Goal: Transaction & Acquisition: Book appointment/travel/reservation

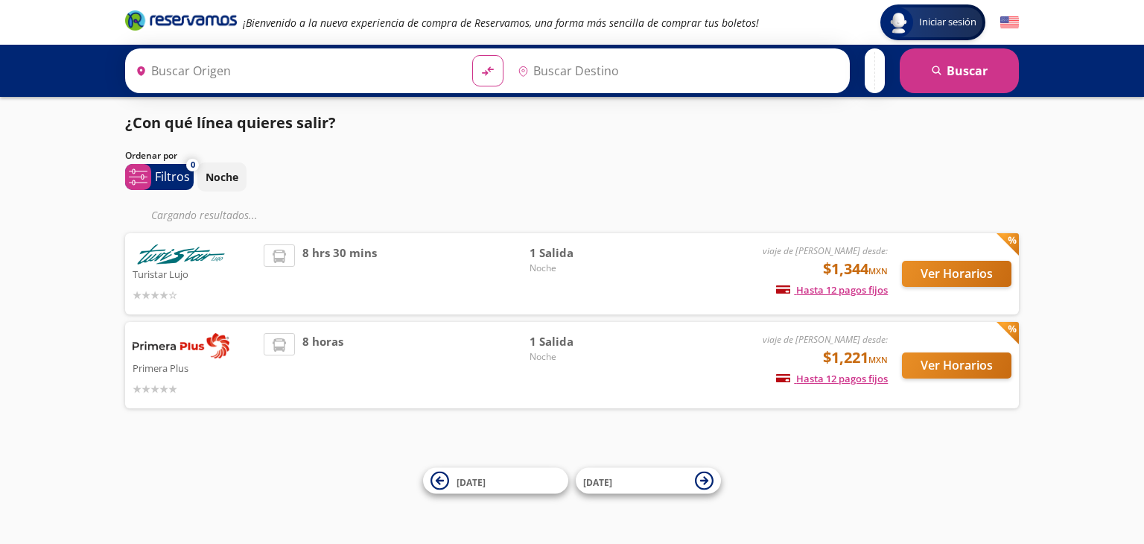
type input "Central Zapopan, [GEOGRAPHIC_DATA]"
type input "[GEOGRAPHIC_DATA], [GEOGRAPHIC_DATA]"
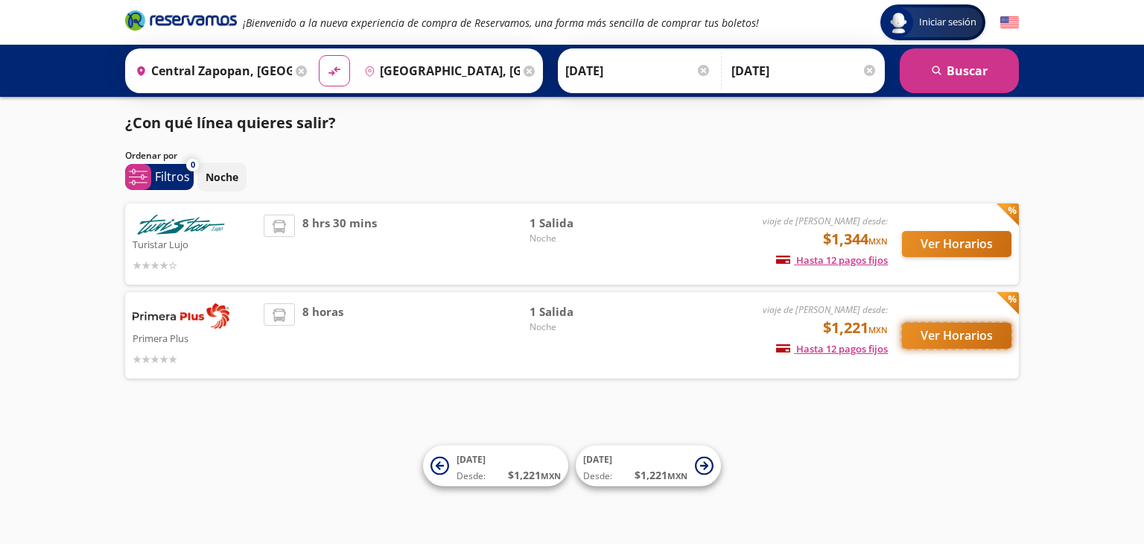
click at [933, 330] on button "Ver Horarios" at bounding box center [957, 336] width 110 height 26
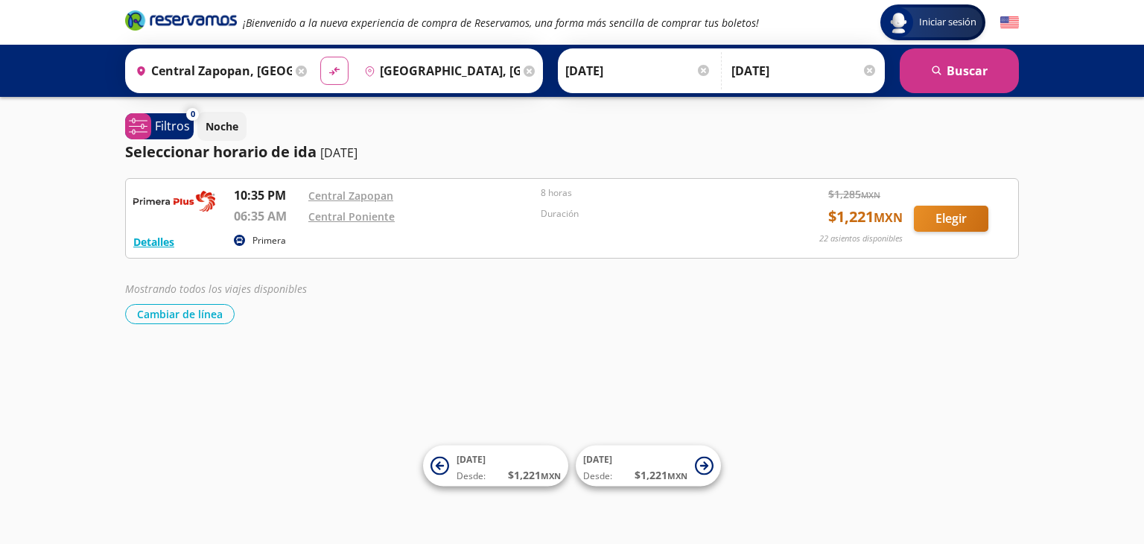
click at [320, 69] on button "material-symbols:compare-arrows-rounded" at bounding box center [334, 71] width 28 height 28
type input "[GEOGRAPHIC_DATA], [GEOGRAPHIC_DATA]"
type input "Central Zapopan, [GEOGRAPHIC_DATA]"
click at [943, 60] on button "search [GEOGRAPHIC_DATA]" at bounding box center [959, 70] width 119 height 45
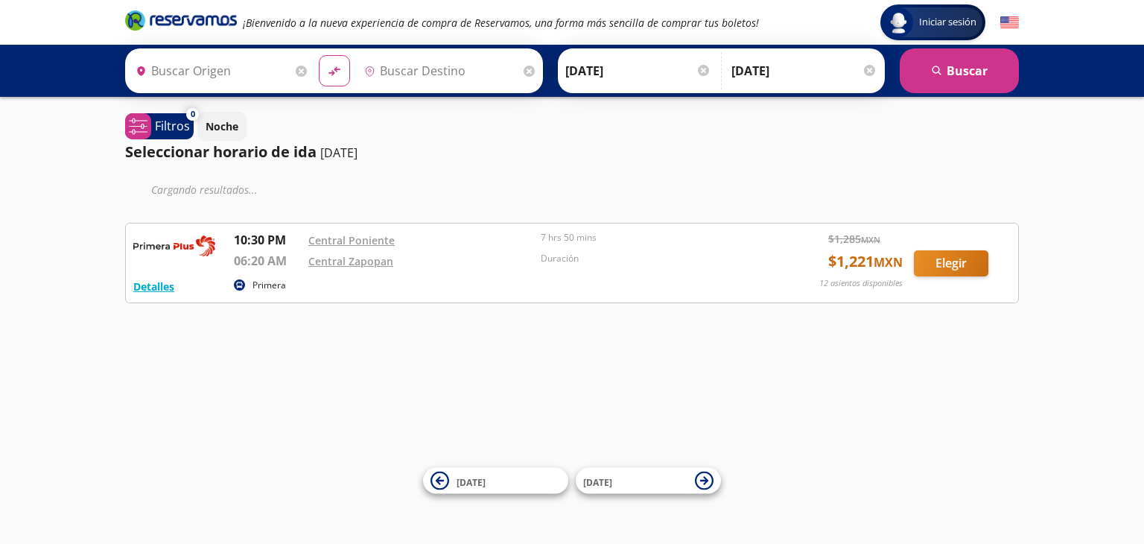
type input "[GEOGRAPHIC_DATA], [GEOGRAPHIC_DATA]"
type input "Central Zapopan, [GEOGRAPHIC_DATA]"
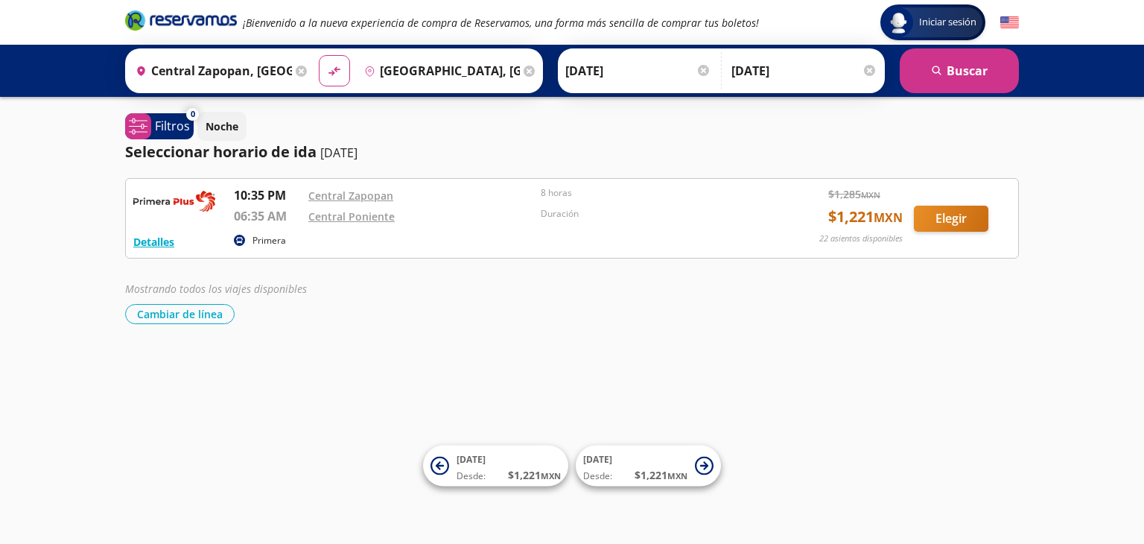
click at [867, 69] on div at bounding box center [869, 70] width 11 height 11
click at [686, 72] on input "[DATE]" at bounding box center [651, 70] width 146 height 37
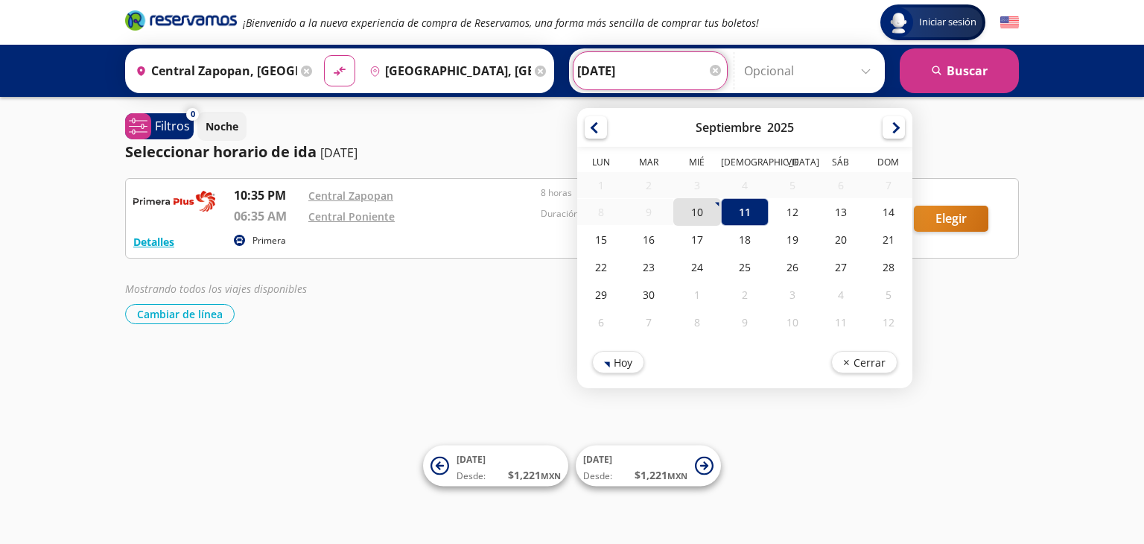
click at [689, 213] on div "10" at bounding box center [698, 212] width 48 height 28
type input "10-Sep-25"
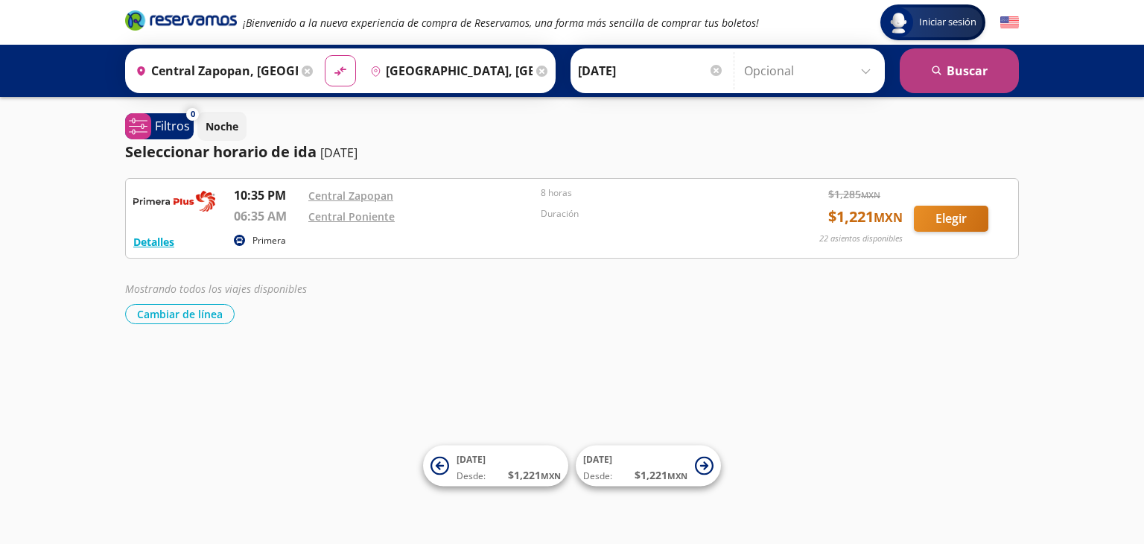
click at [942, 84] on button "search [GEOGRAPHIC_DATA]" at bounding box center [959, 70] width 119 height 45
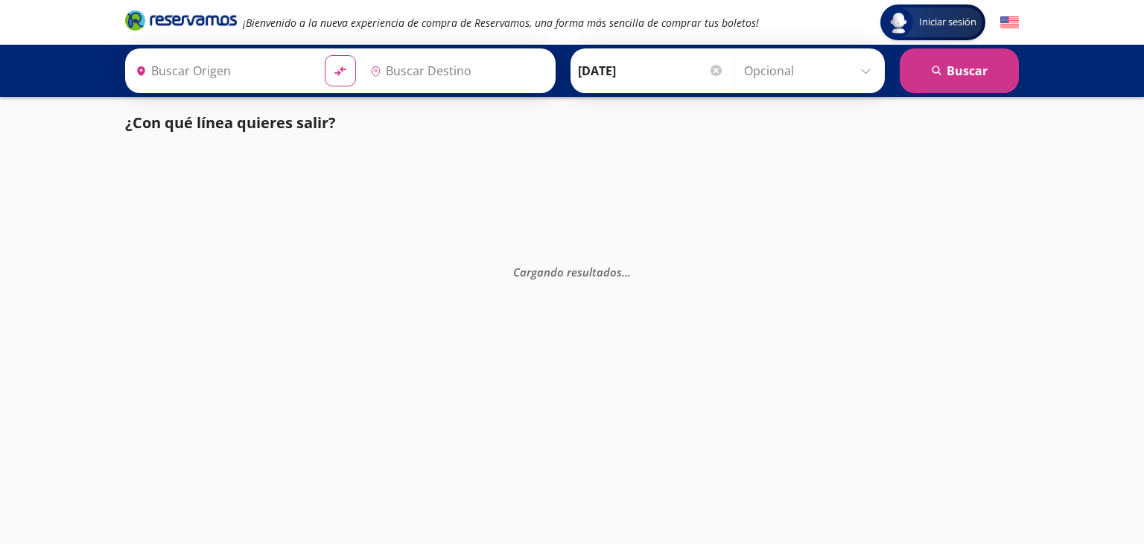
type input "Central Zapopan, [GEOGRAPHIC_DATA]"
type input "[GEOGRAPHIC_DATA], [GEOGRAPHIC_DATA]"
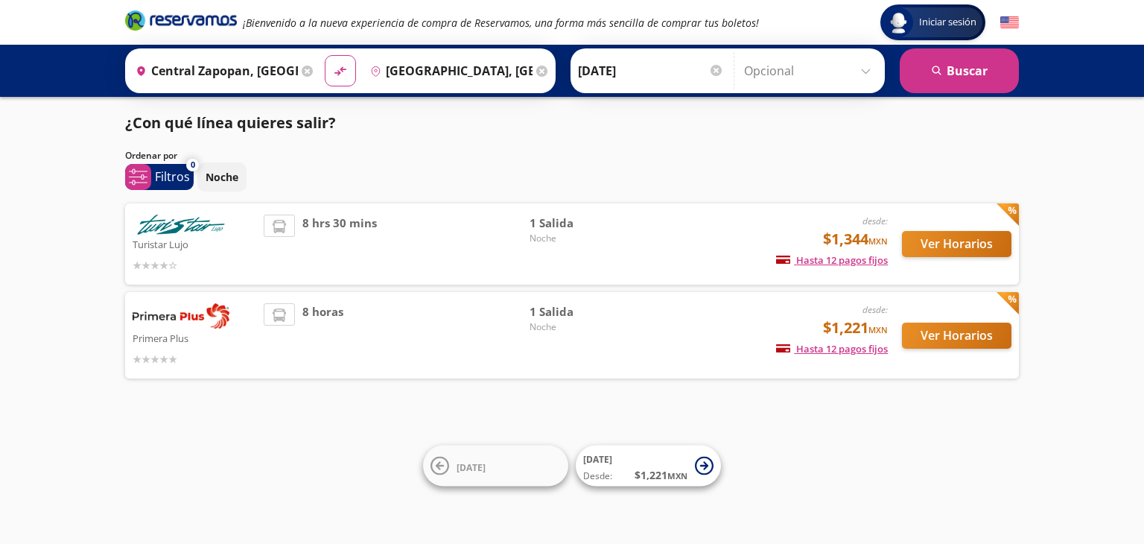
click at [305, 67] on icon at bounding box center [307, 71] width 11 height 11
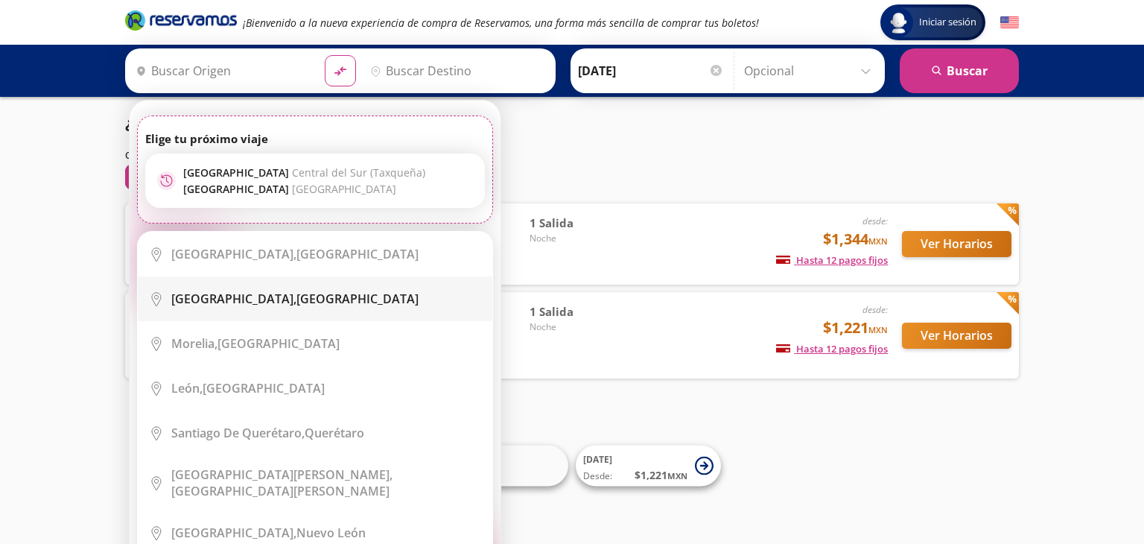
click at [236, 297] on b "[GEOGRAPHIC_DATA]," at bounding box center [233, 299] width 125 height 16
type input "[GEOGRAPHIC_DATA], [GEOGRAPHIC_DATA]"
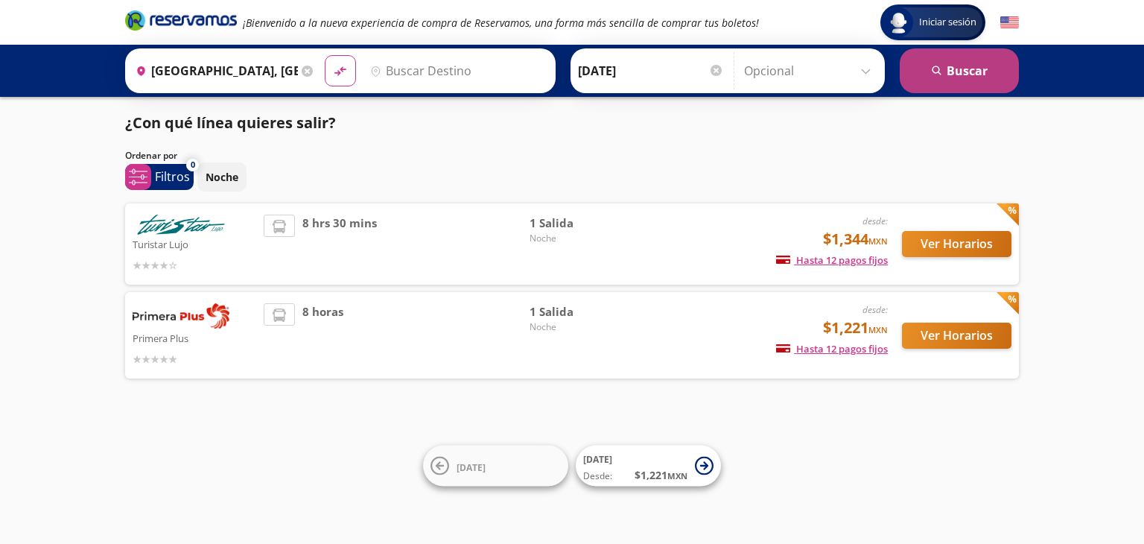
click at [957, 80] on button "search [GEOGRAPHIC_DATA]" at bounding box center [959, 70] width 119 height 45
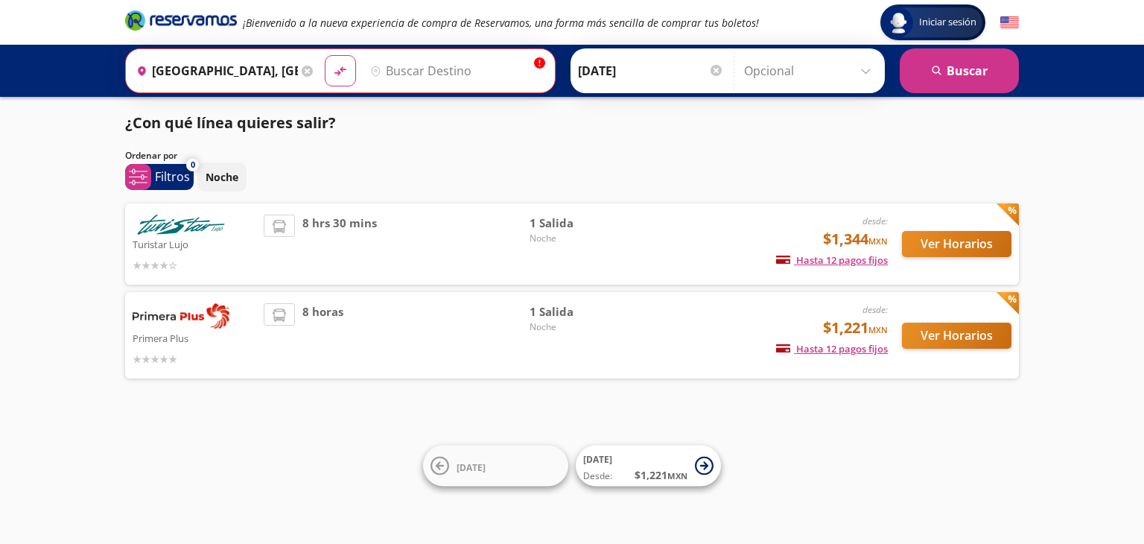
click at [440, 66] on input "Destino" at bounding box center [455, 70] width 183 height 37
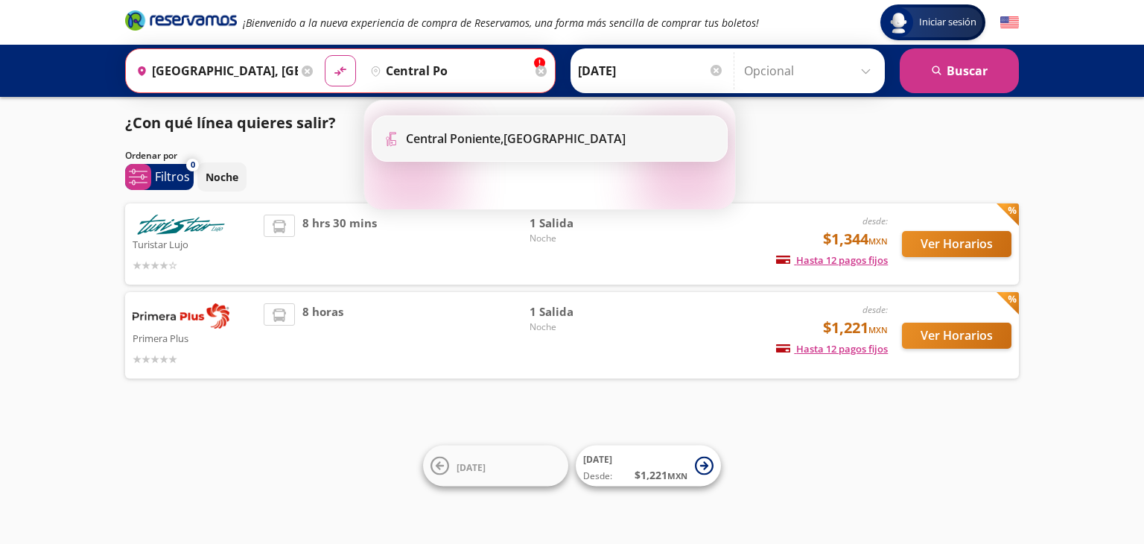
click at [478, 139] on b "Central Poniente," at bounding box center [455, 138] width 98 height 16
type input "[GEOGRAPHIC_DATA], [GEOGRAPHIC_DATA]"
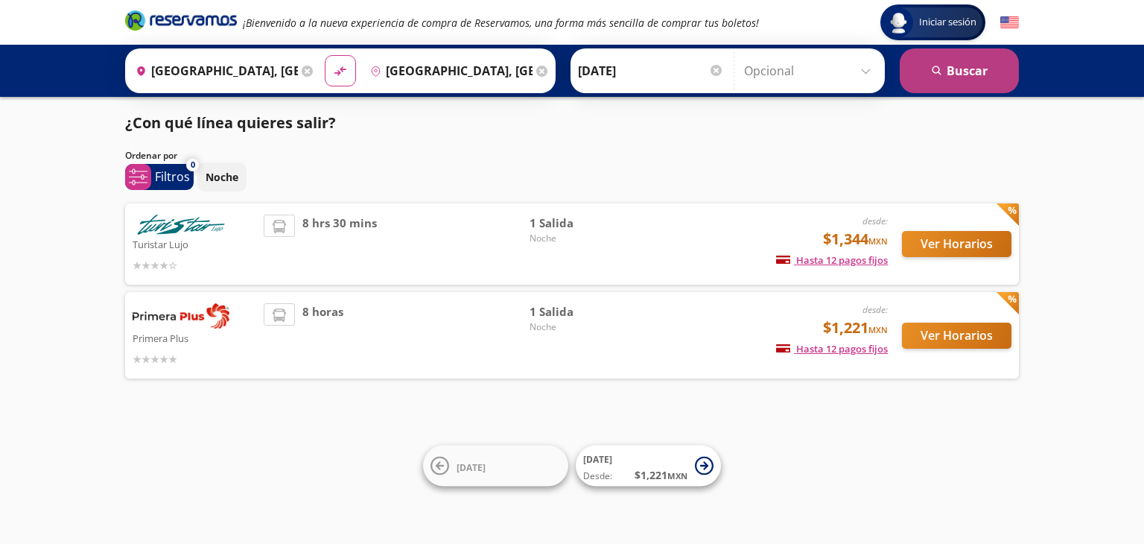
click at [926, 69] on button "search [GEOGRAPHIC_DATA]" at bounding box center [959, 70] width 119 height 45
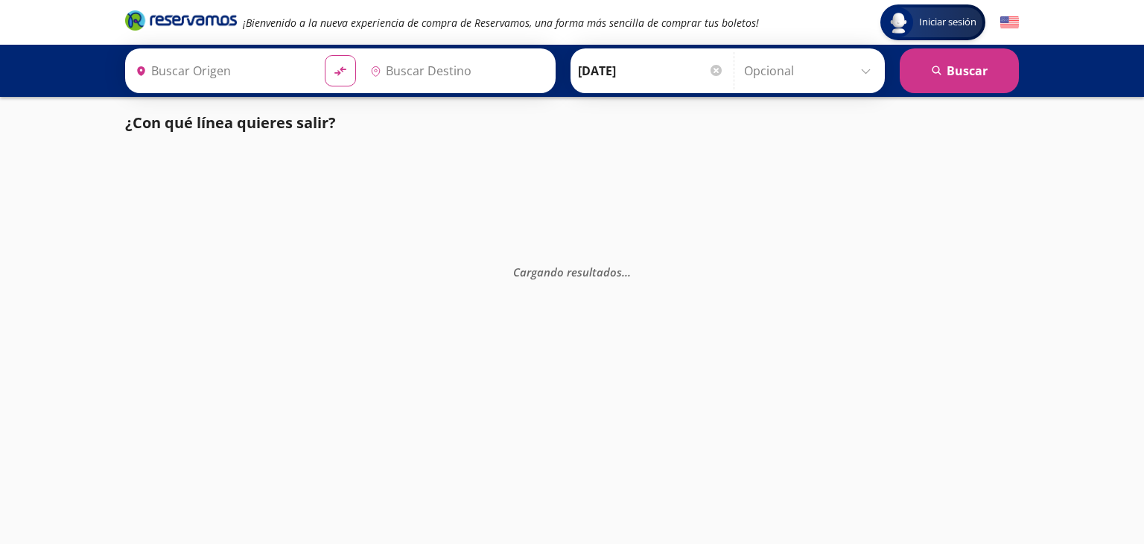
type input "[GEOGRAPHIC_DATA], [GEOGRAPHIC_DATA]"
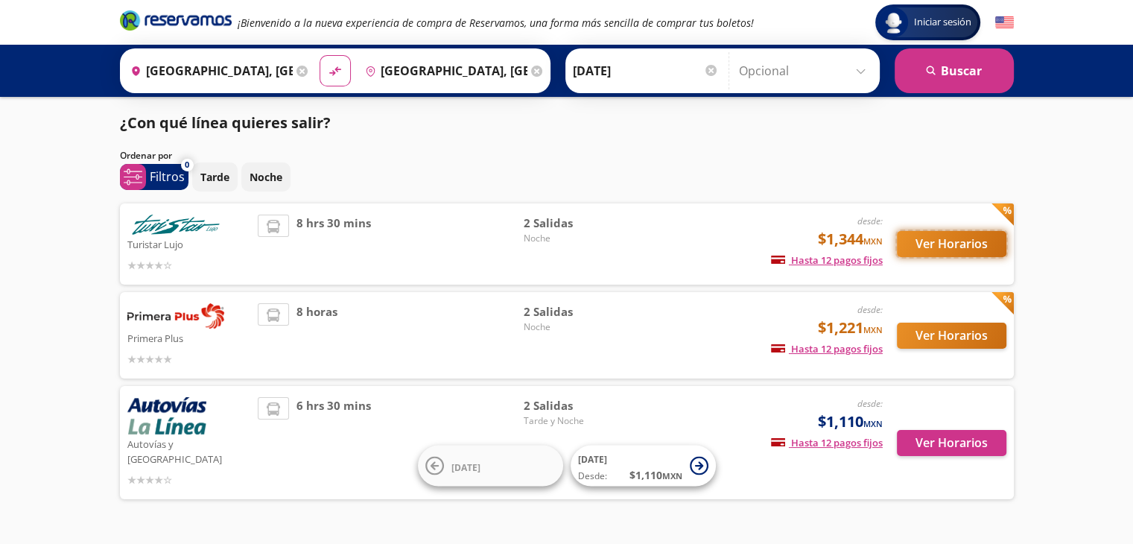
click at [940, 241] on button "Ver Horarios" at bounding box center [952, 244] width 110 height 26
click at [951, 338] on button "Ver Horarios" at bounding box center [952, 336] width 110 height 26
click at [963, 338] on button "Ver Horarios" at bounding box center [952, 336] width 110 height 26
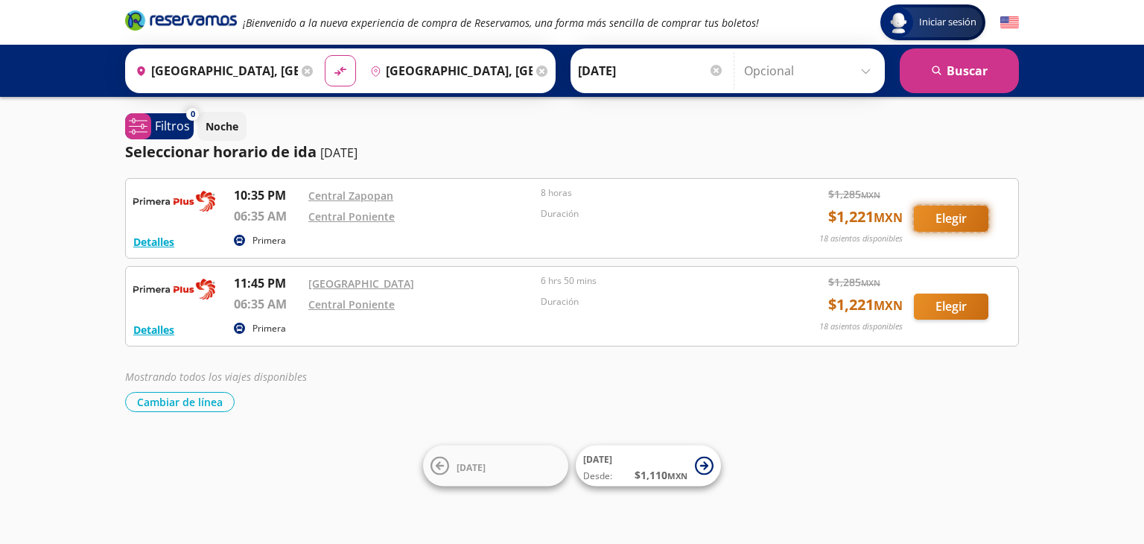
click at [957, 213] on button "Elegir" at bounding box center [951, 219] width 75 height 26
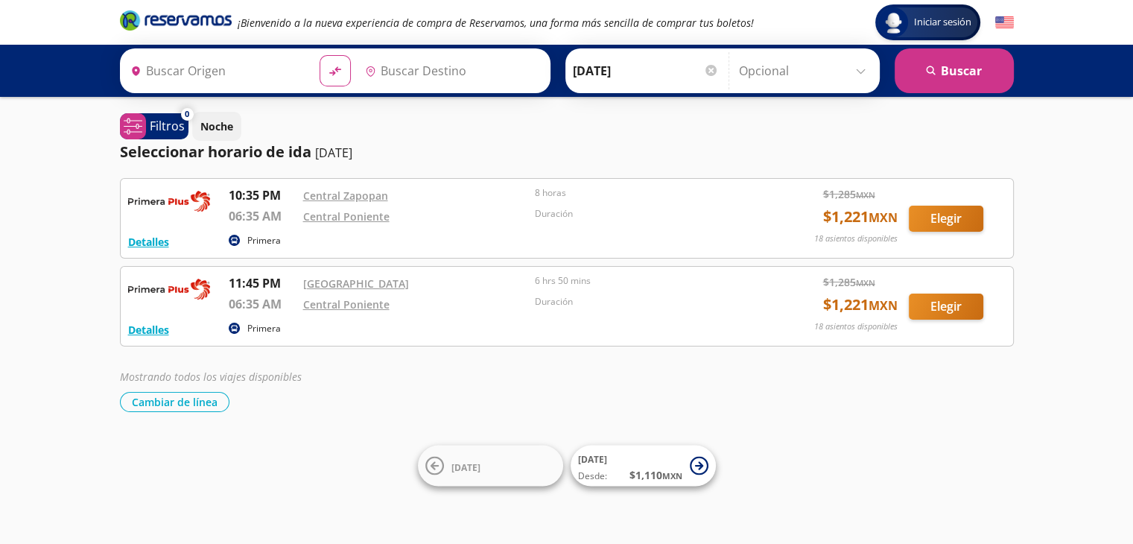
type input "[GEOGRAPHIC_DATA], [GEOGRAPHIC_DATA]"
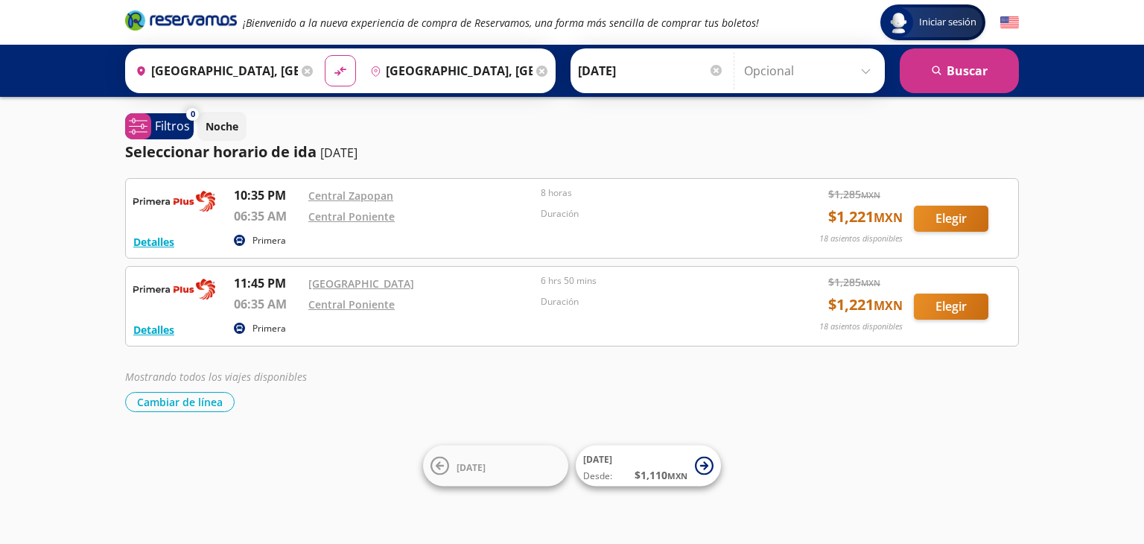
click at [419, 70] on input "[GEOGRAPHIC_DATA], [GEOGRAPHIC_DATA]" at bounding box center [448, 70] width 168 height 37
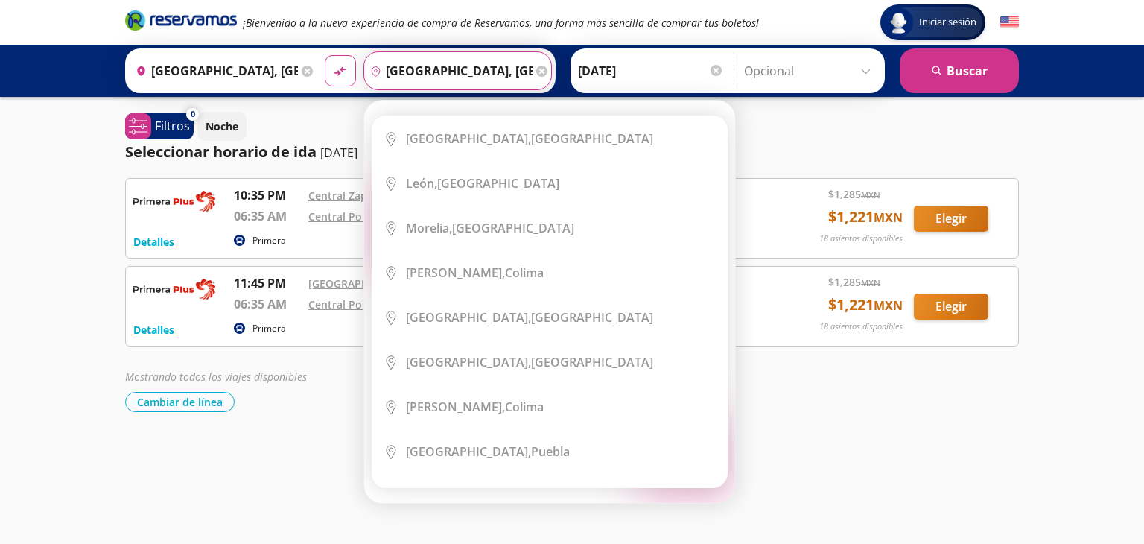
click at [536, 71] on icon at bounding box center [541, 71] width 11 height 11
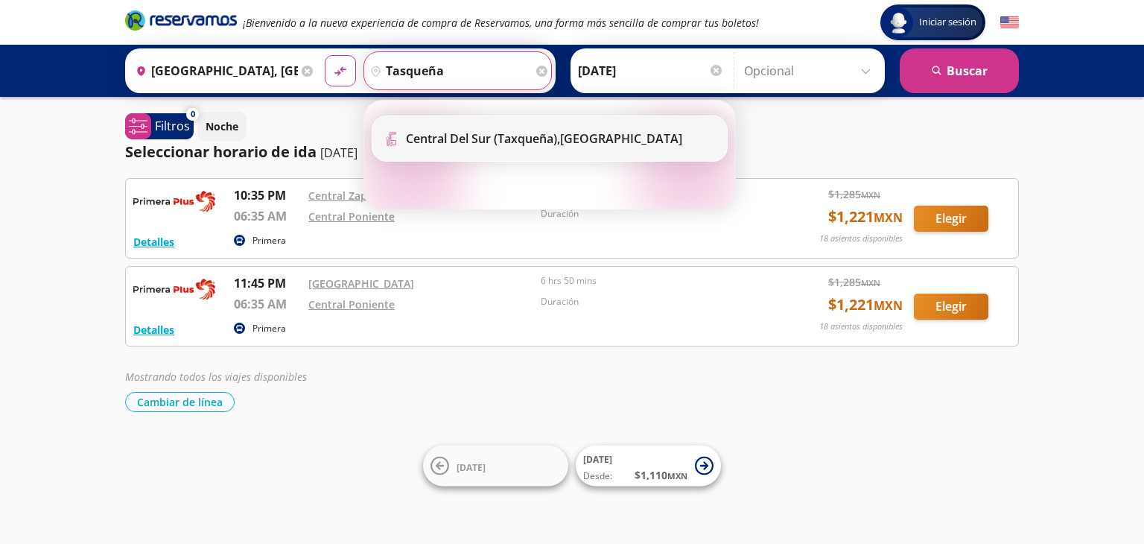
click at [522, 135] on b "Central del Sur (taxqueña)," at bounding box center [483, 138] width 154 height 16
type input "Central del Sur (taxqueña), [GEOGRAPHIC_DATA]"
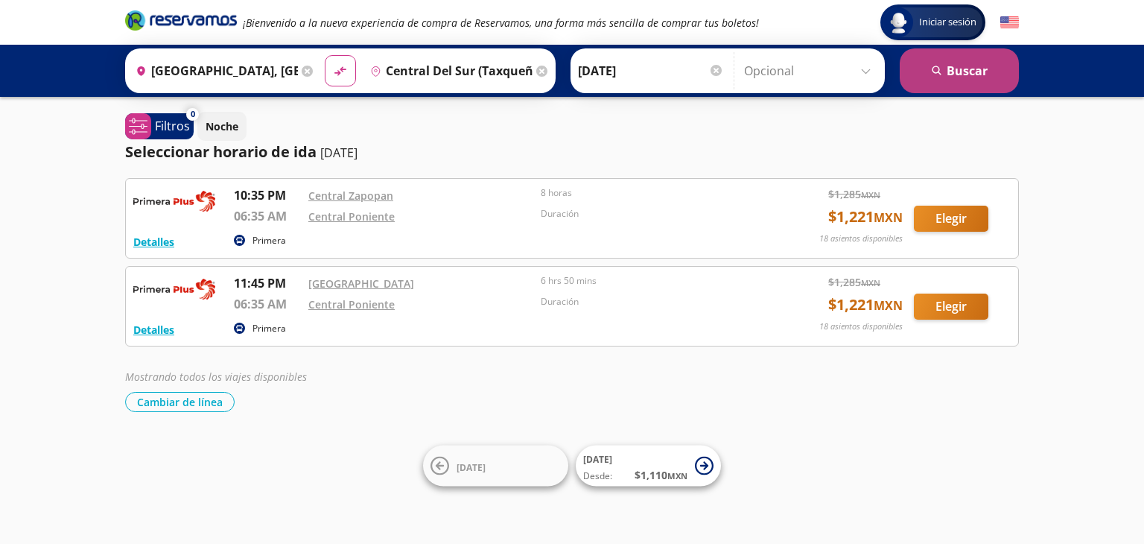
click at [939, 72] on icon "submit" at bounding box center [936, 70] width 9 height 9
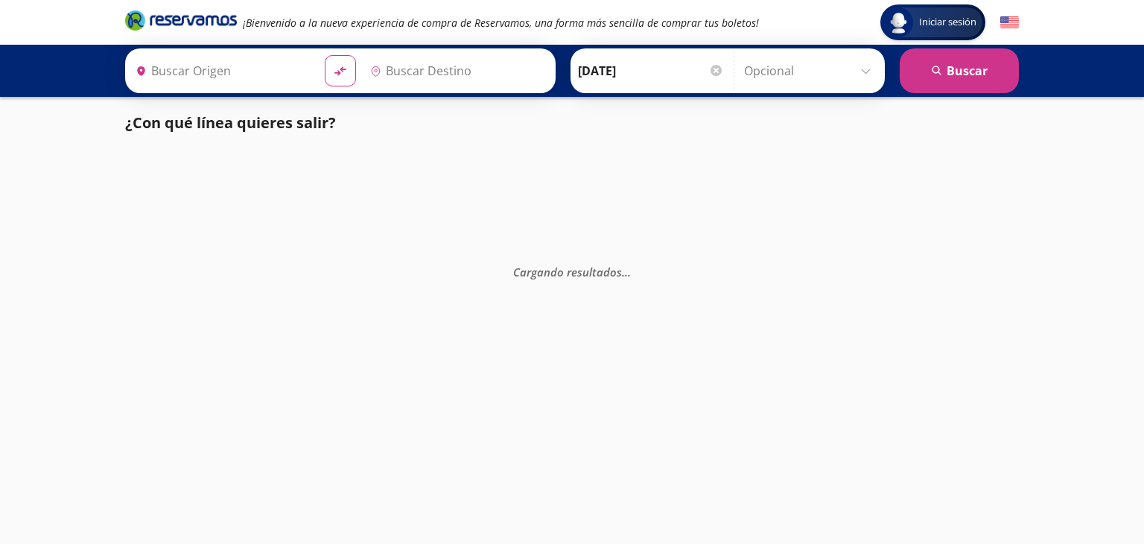
type input "[GEOGRAPHIC_DATA], [GEOGRAPHIC_DATA]"
type input "Central del Sur (taxqueña), [GEOGRAPHIC_DATA]"
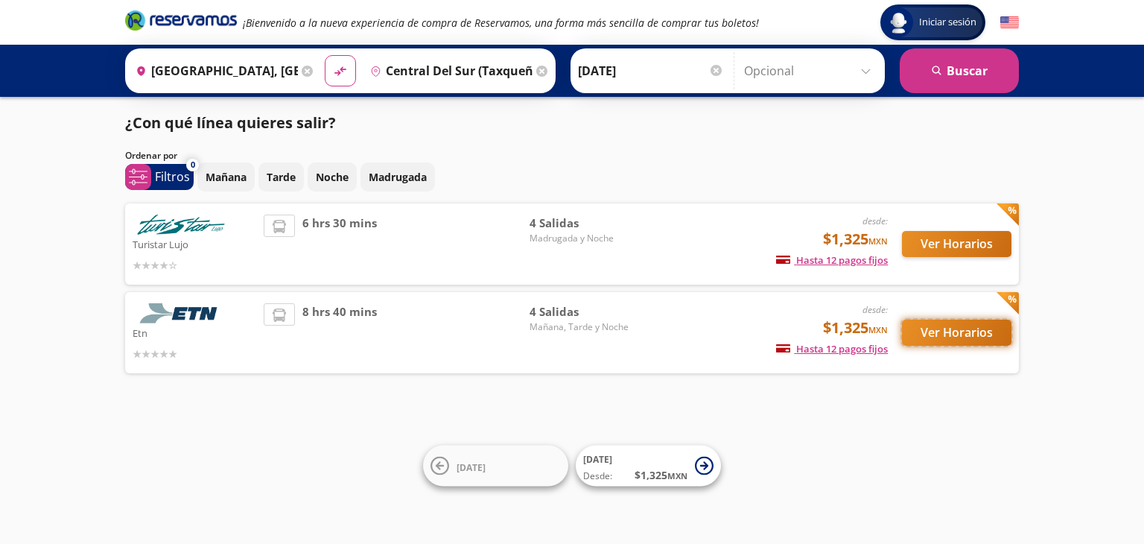
click at [945, 329] on button "Ver Horarios" at bounding box center [957, 333] width 110 height 26
click at [963, 242] on button "Ver Horarios" at bounding box center [957, 244] width 110 height 26
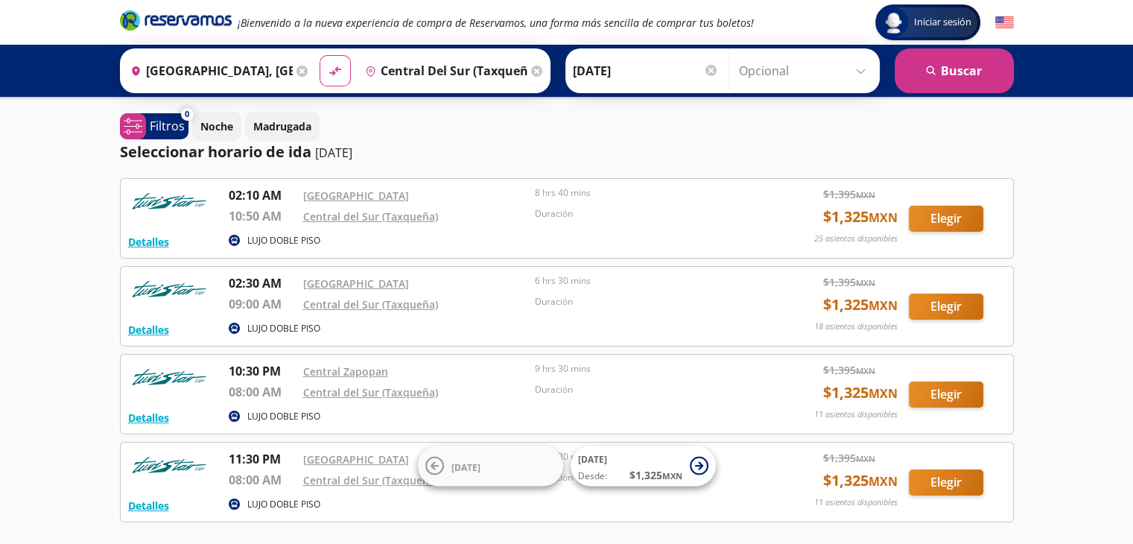
scroll to position [116, 0]
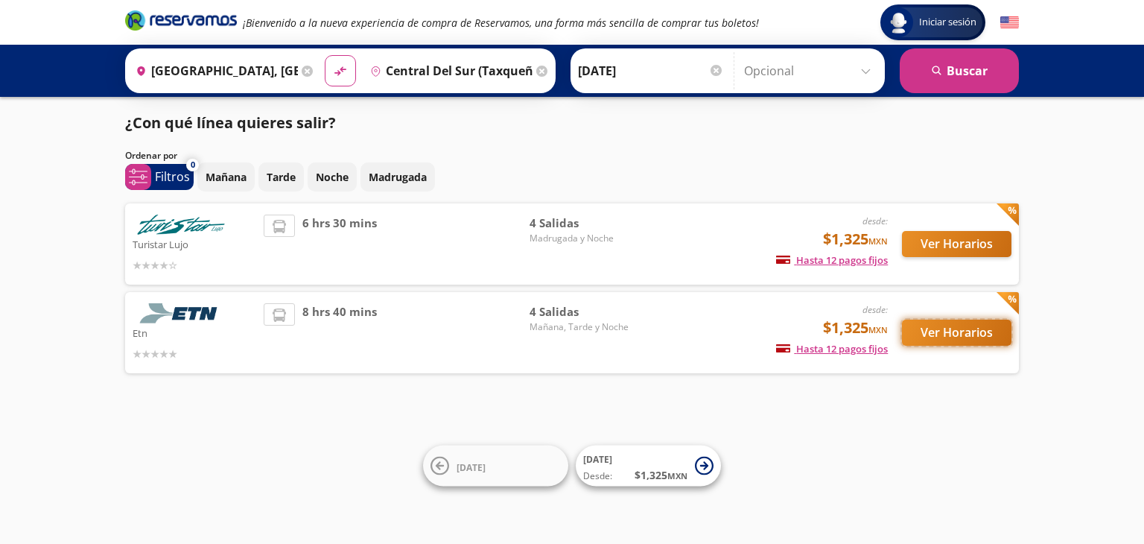
click at [958, 329] on button "Ver Horarios" at bounding box center [957, 333] width 110 height 26
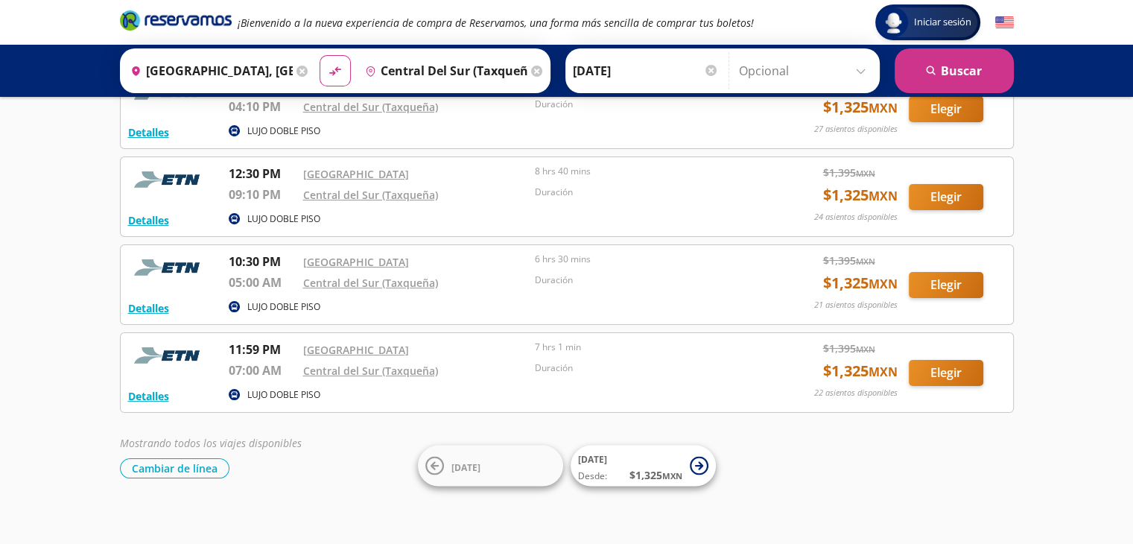
scroll to position [116, 0]
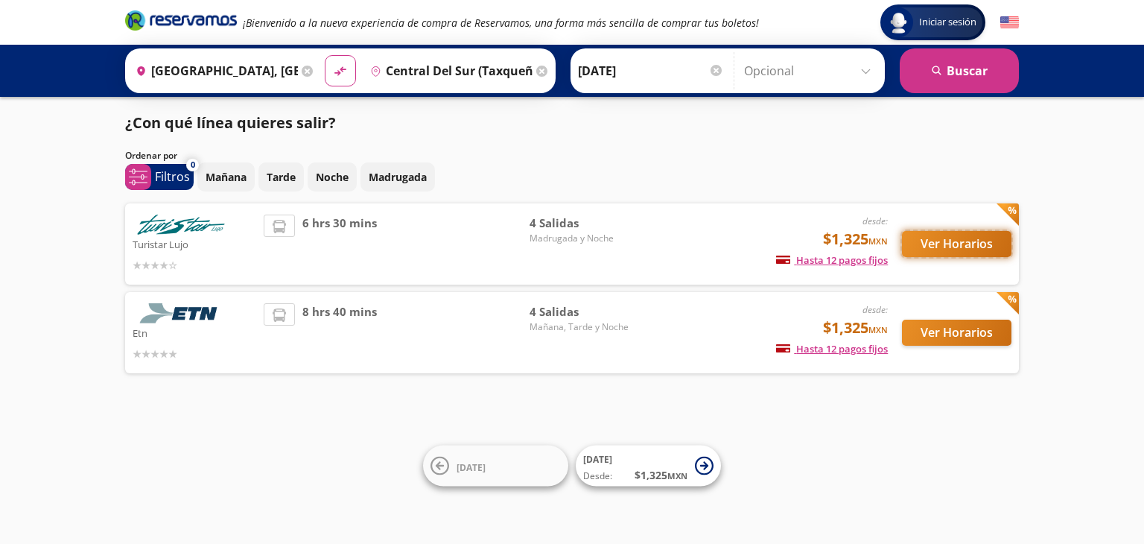
click at [939, 250] on button "Ver Horarios" at bounding box center [957, 244] width 110 height 26
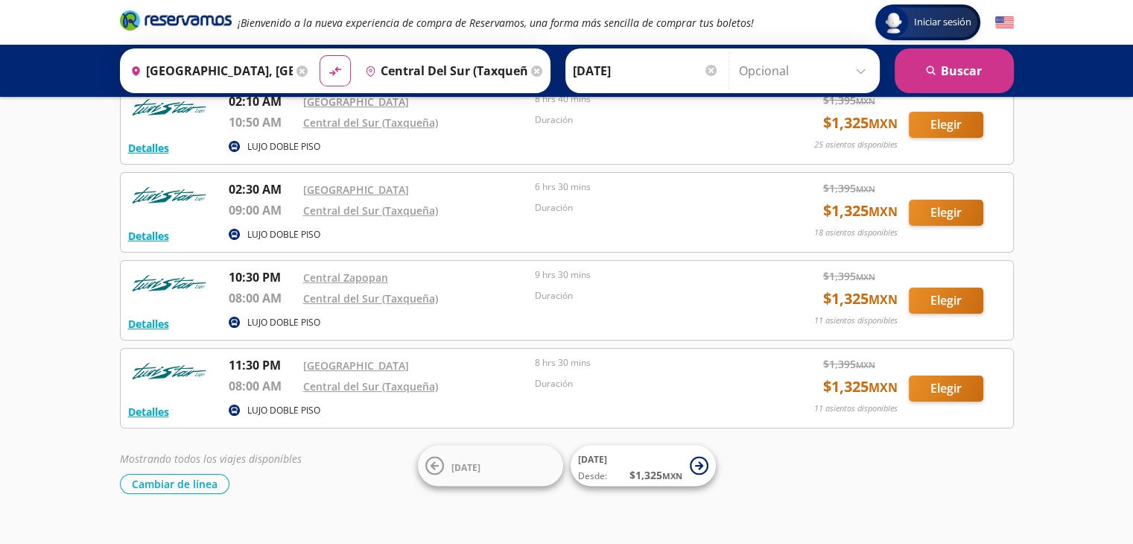
scroll to position [116, 0]
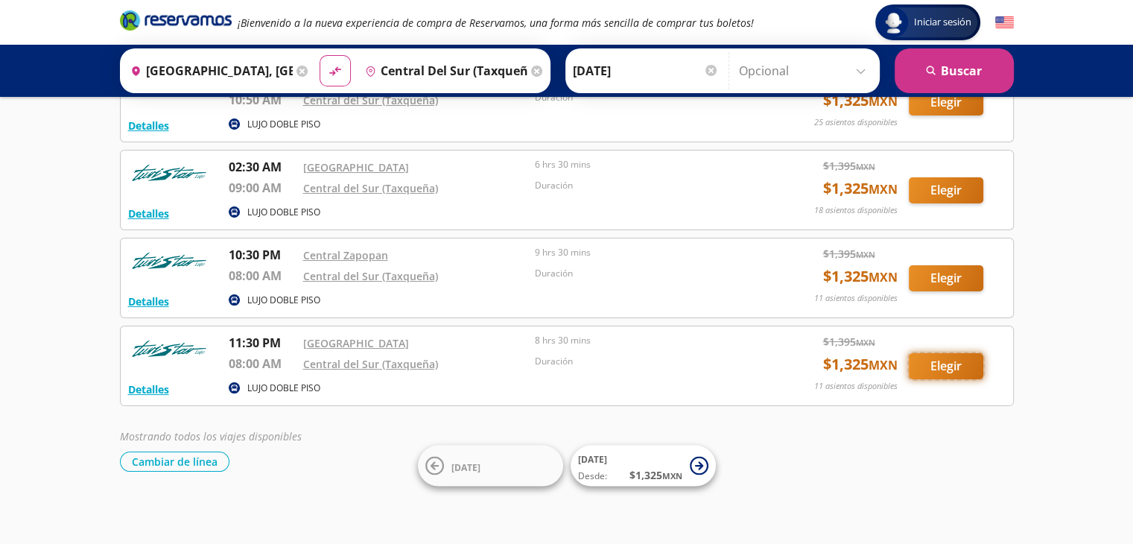
click at [953, 369] on button "Elegir" at bounding box center [946, 366] width 75 height 26
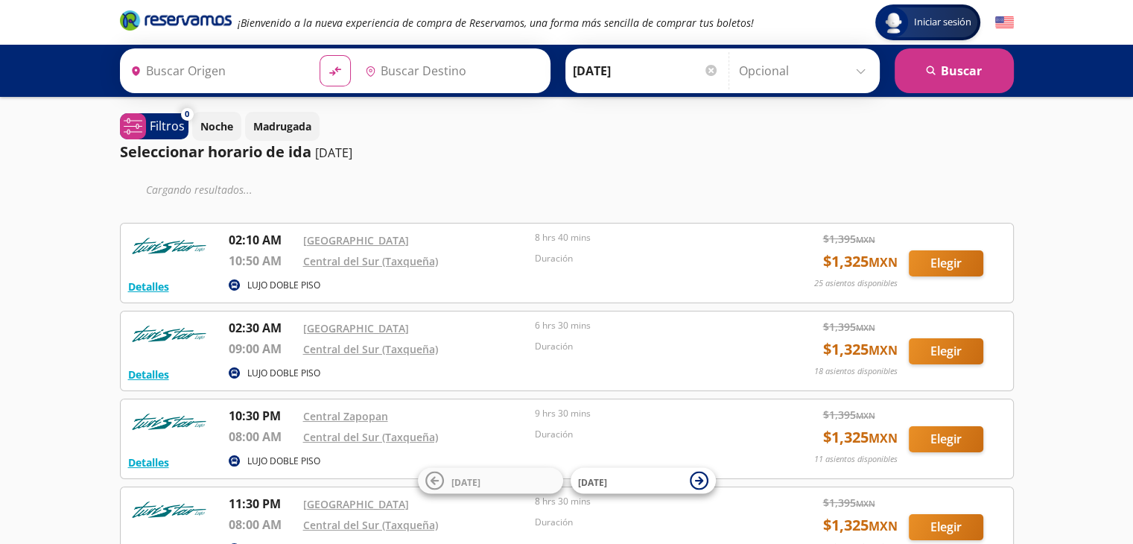
type input "[GEOGRAPHIC_DATA], [GEOGRAPHIC_DATA]"
type input "Central del Sur (taxqueña), [GEOGRAPHIC_DATA]"
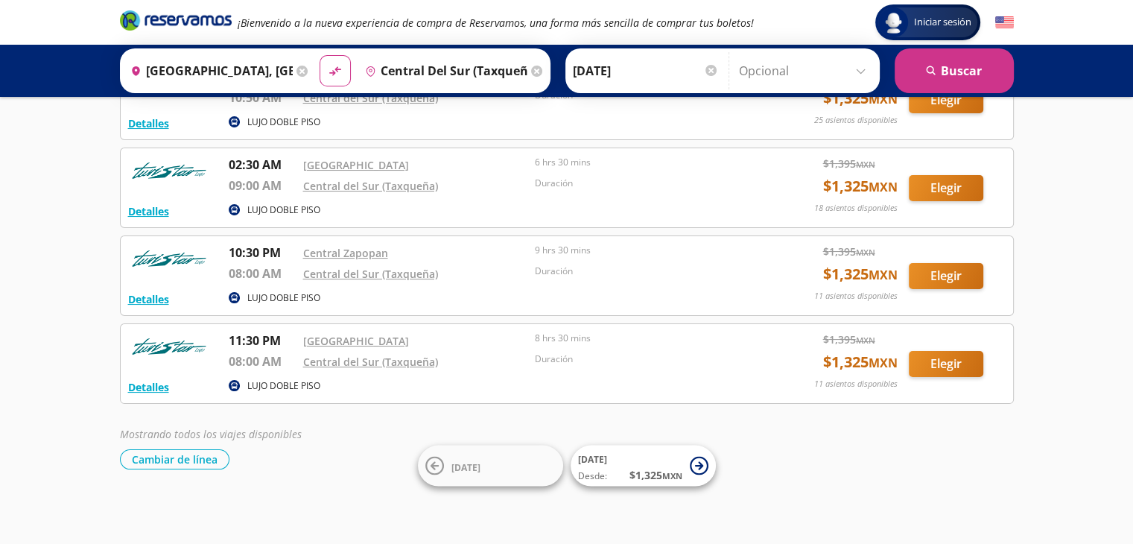
scroll to position [116, 0]
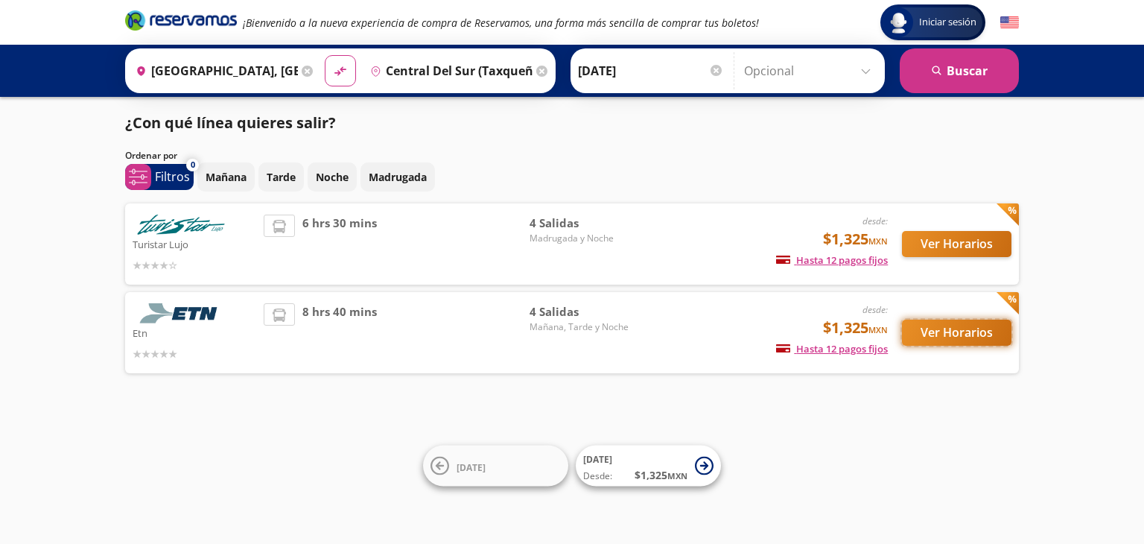
click at [936, 330] on button "Ver Horarios" at bounding box center [957, 333] width 110 height 26
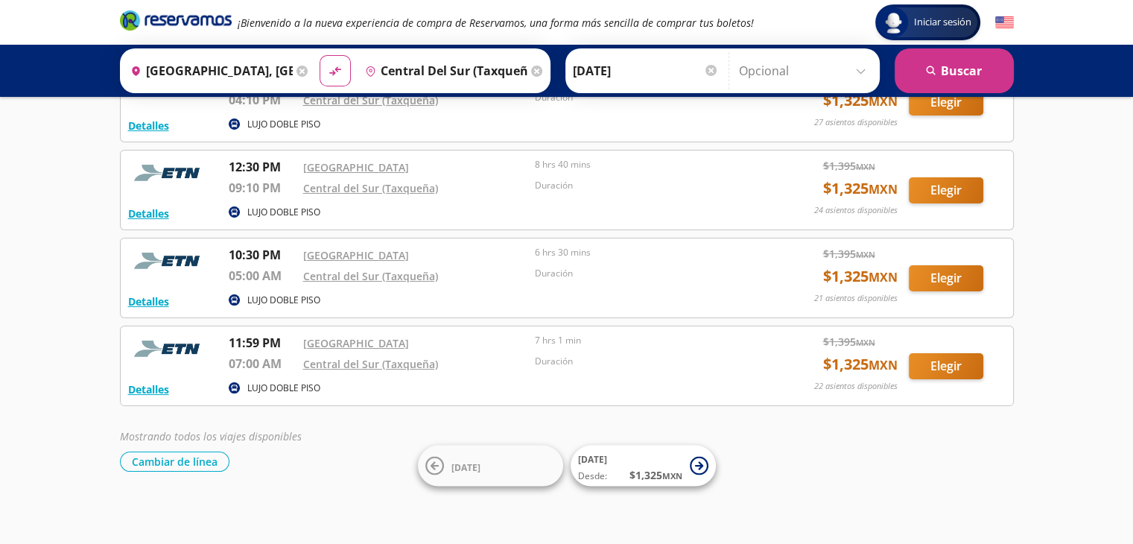
scroll to position [116, 0]
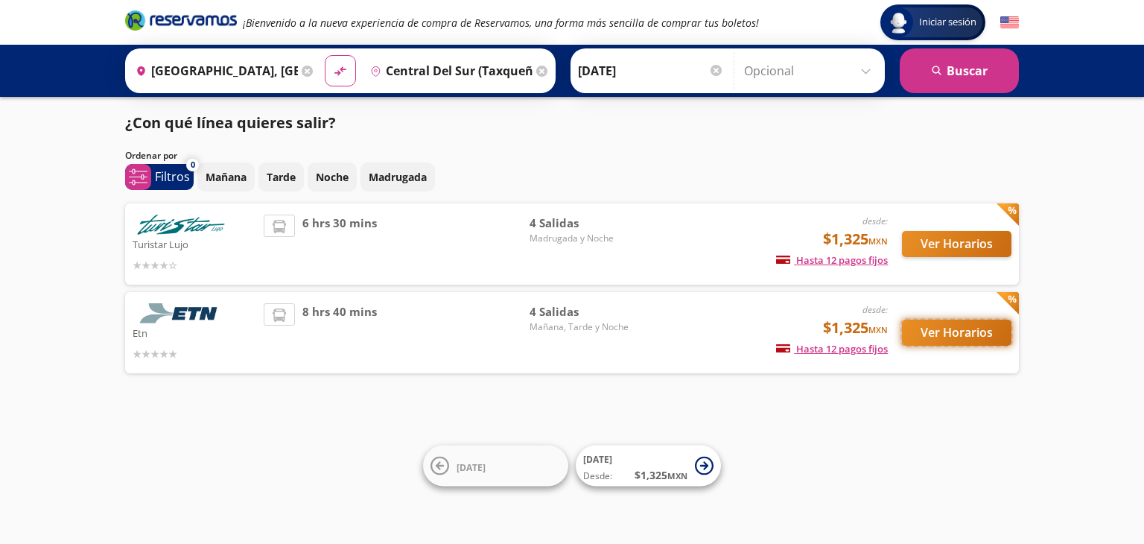
click at [975, 330] on button "Ver Horarios" at bounding box center [957, 333] width 110 height 26
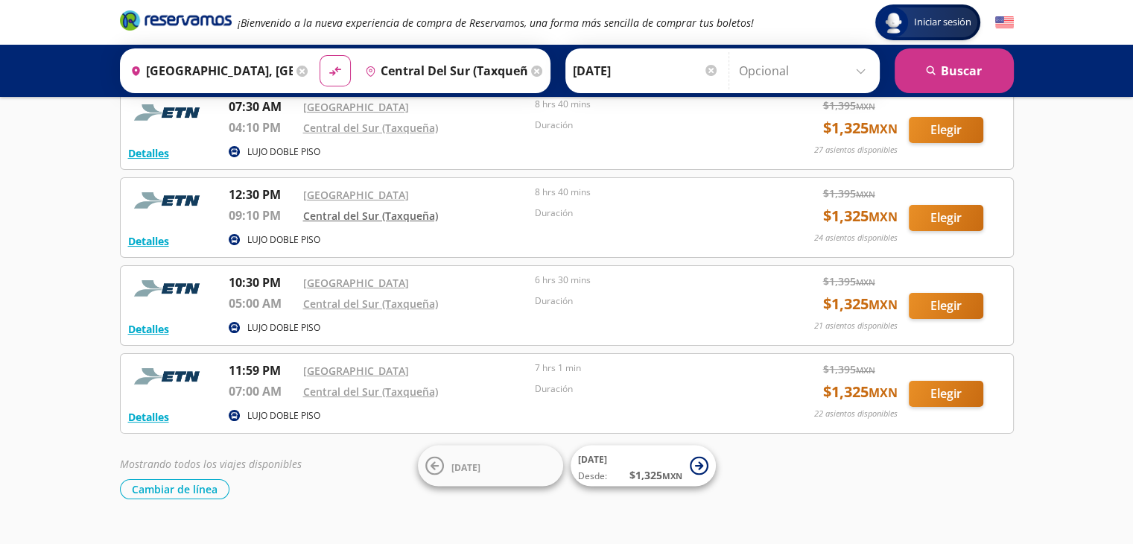
scroll to position [97, 0]
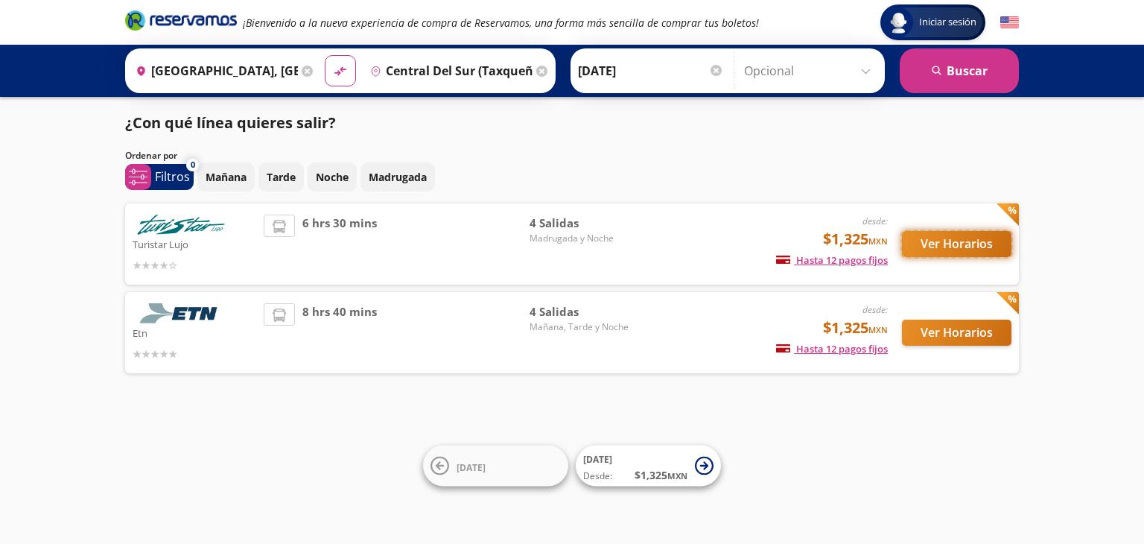
click at [963, 241] on button "Ver Horarios" at bounding box center [957, 244] width 110 height 26
click at [918, 332] on button "Ver Horarios" at bounding box center [957, 333] width 110 height 26
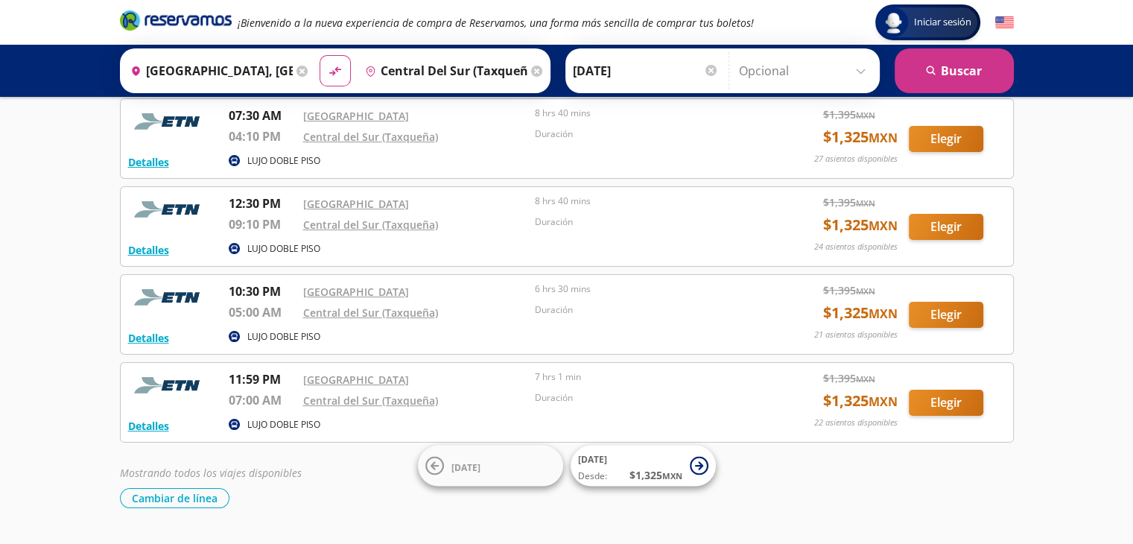
scroll to position [91, 0]
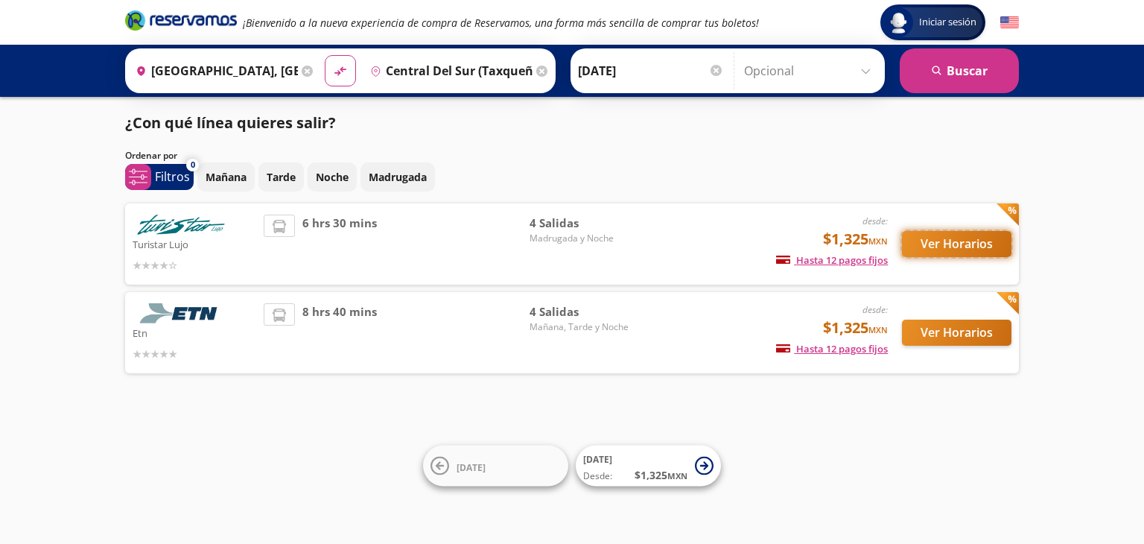
click at [971, 242] on button "Ver Horarios" at bounding box center [957, 244] width 110 height 26
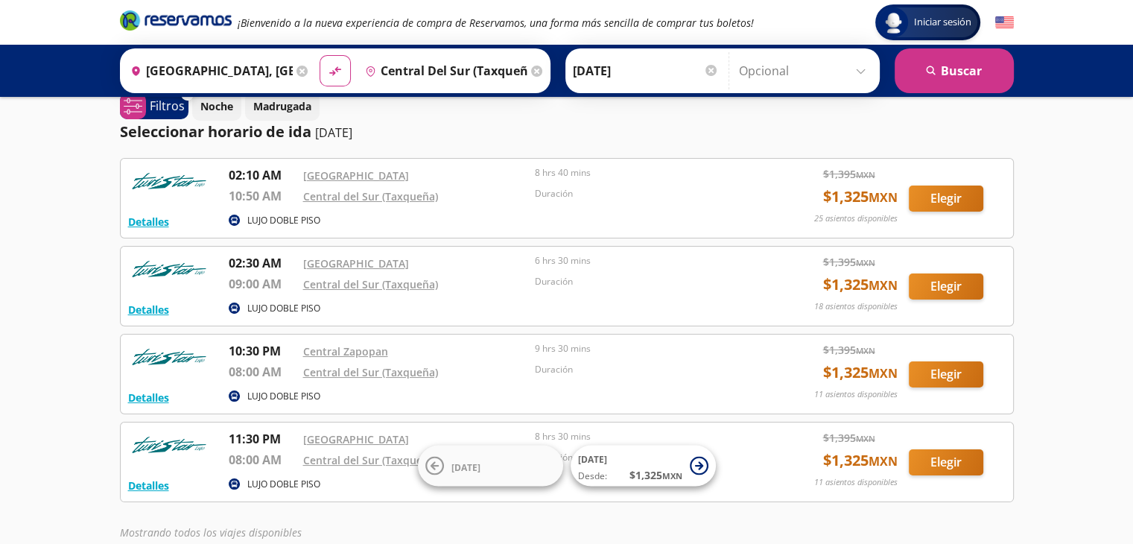
scroll to position [19, 0]
click at [948, 372] on button "Elegir" at bounding box center [946, 375] width 75 height 26
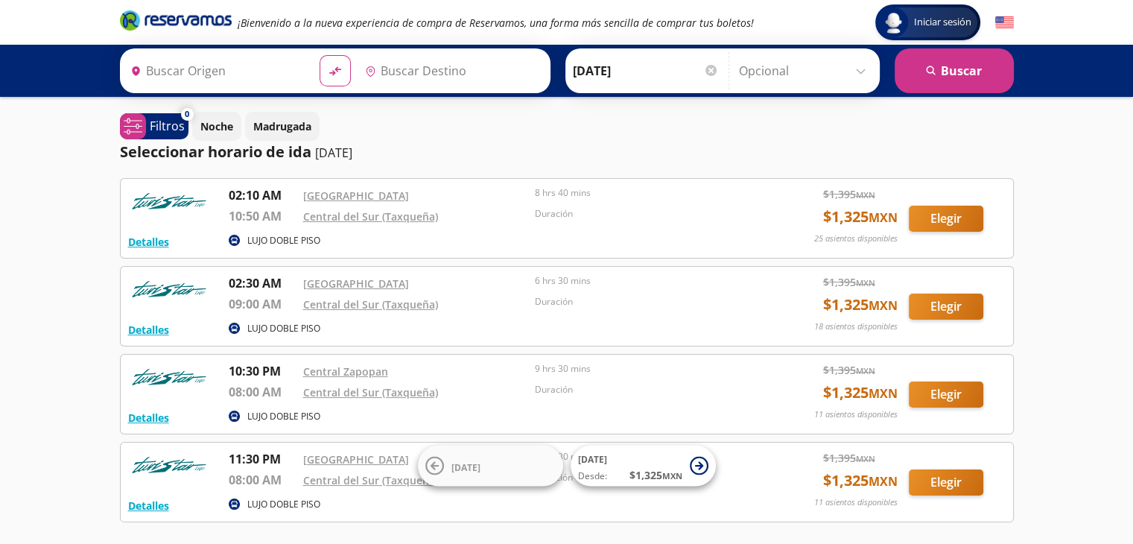
type input "[GEOGRAPHIC_DATA], [GEOGRAPHIC_DATA]"
type input "Central del Sur (taxqueña), [GEOGRAPHIC_DATA]"
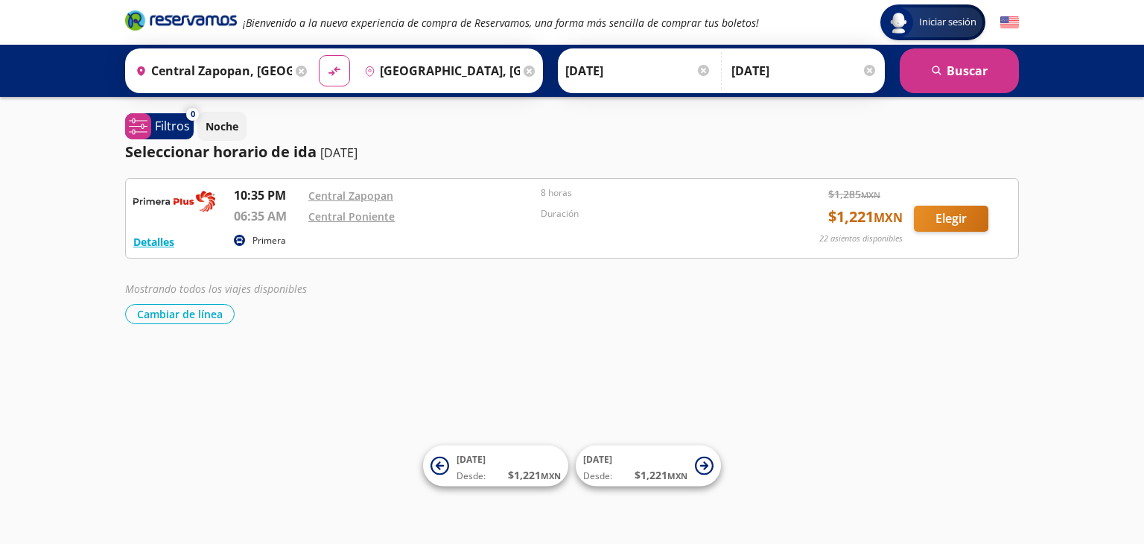
click at [209, 75] on input "Central Zapopan, [GEOGRAPHIC_DATA]" at bounding box center [211, 70] width 162 height 37
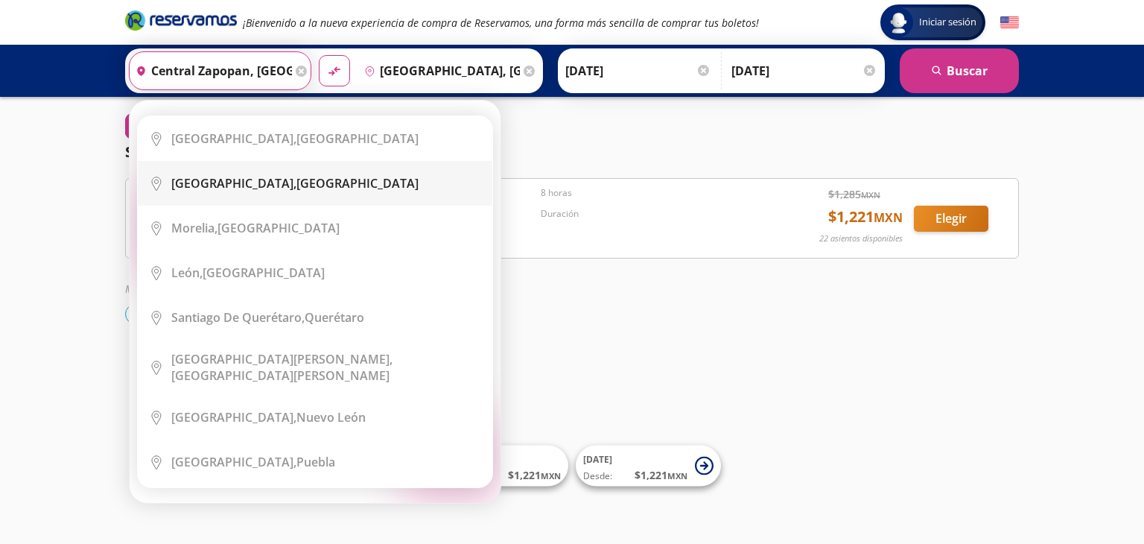
click at [229, 179] on b "[GEOGRAPHIC_DATA]," at bounding box center [233, 183] width 125 height 16
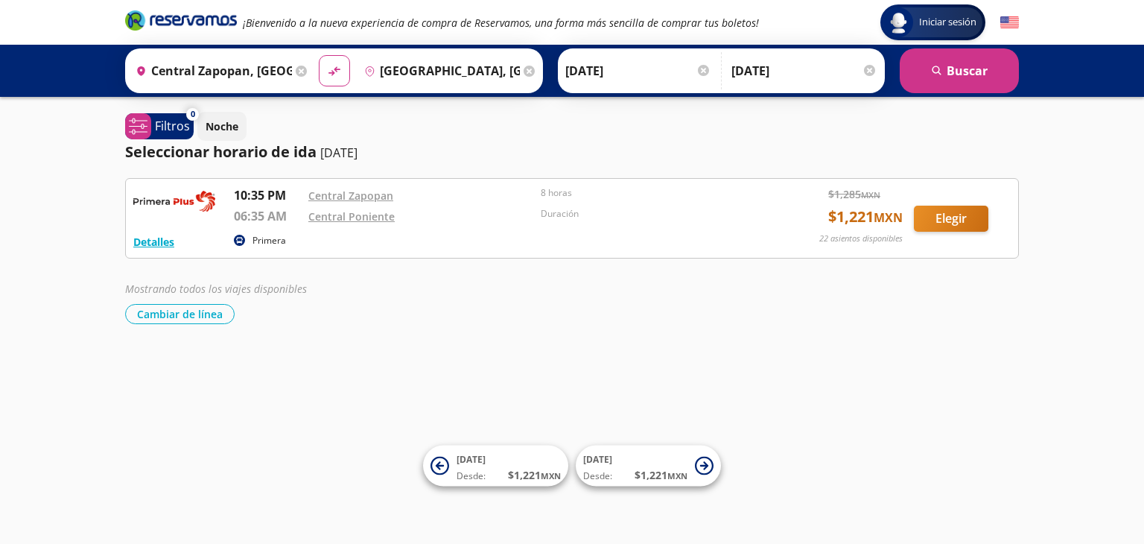
type input "[GEOGRAPHIC_DATA], [GEOGRAPHIC_DATA]"
click at [408, 69] on input "[GEOGRAPHIC_DATA], [GEOGRAPHIC_DATA]" at bounding box center [439, 70] width 162 height 37
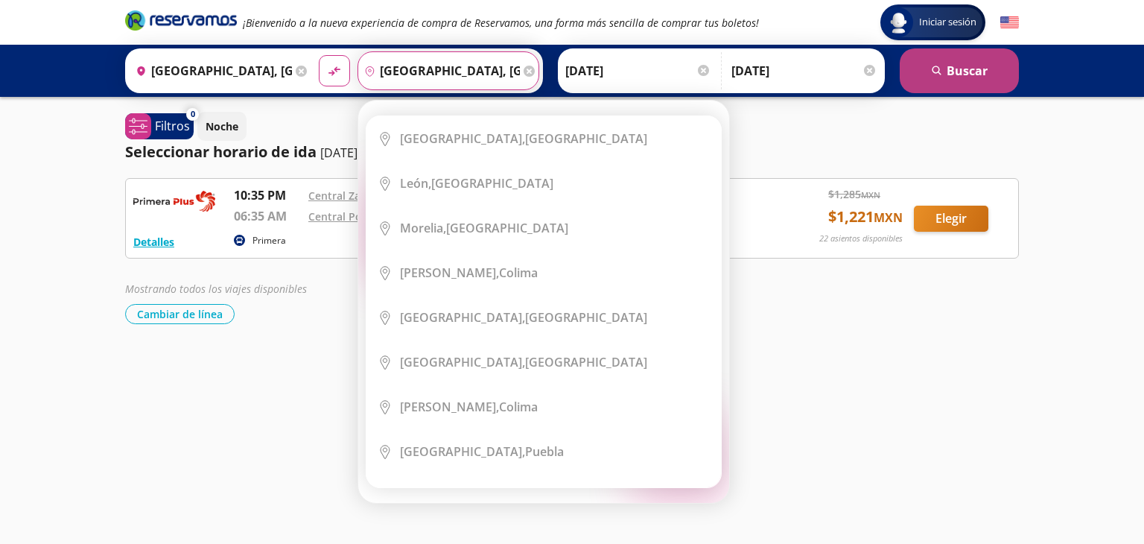
click at [943, 63] on button "search [GEOGRAPHIC_DATA]" at bounding box center [959, 70] width 119 height 45
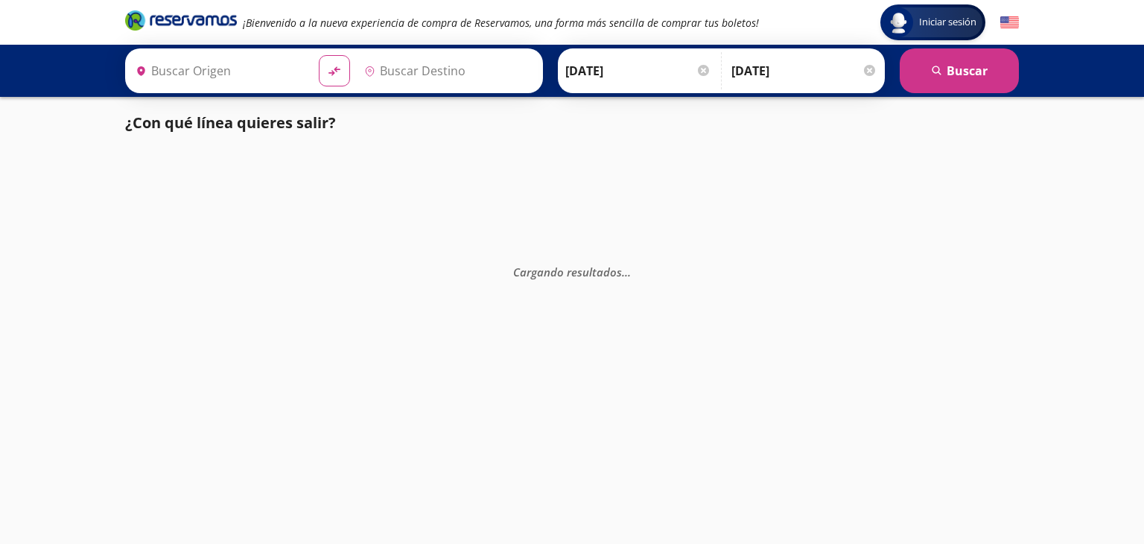
type input "[GEOGRAPHIC_DATA], [GEOGRAPHIC_DATA]"
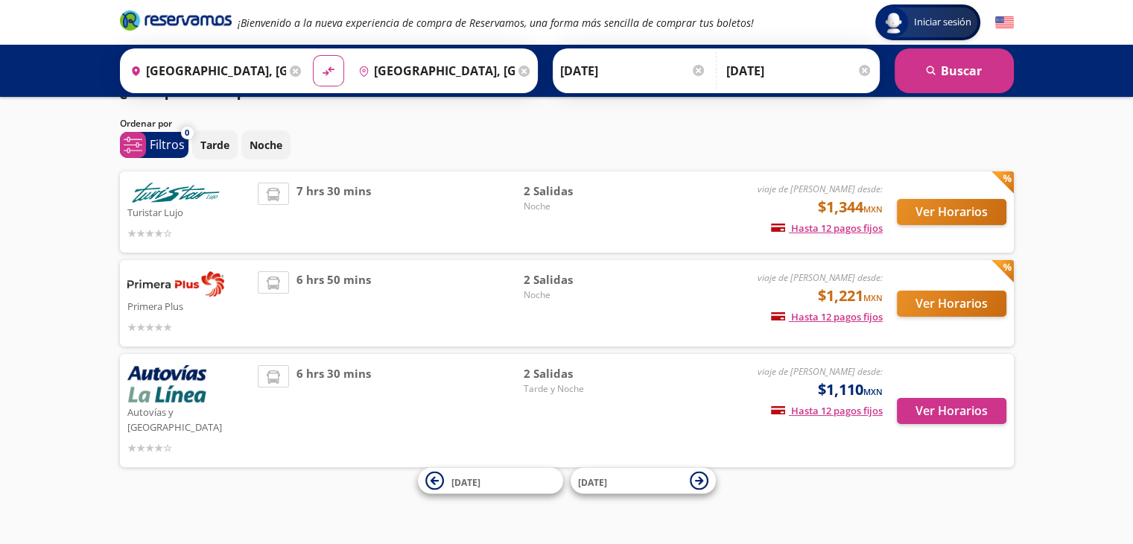
scroll to position [23, 0]
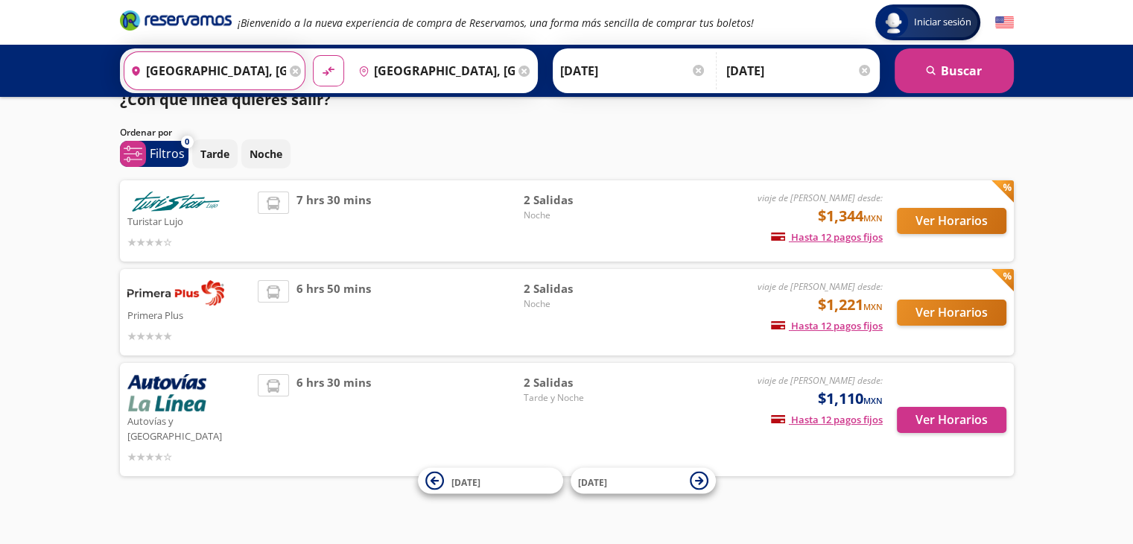
click at [249, 69] on input "[GEOGRAPHIC_DATA], [GEOGRAPHIC_DATA]" at bounding box center [205, 70] width 162 height 37
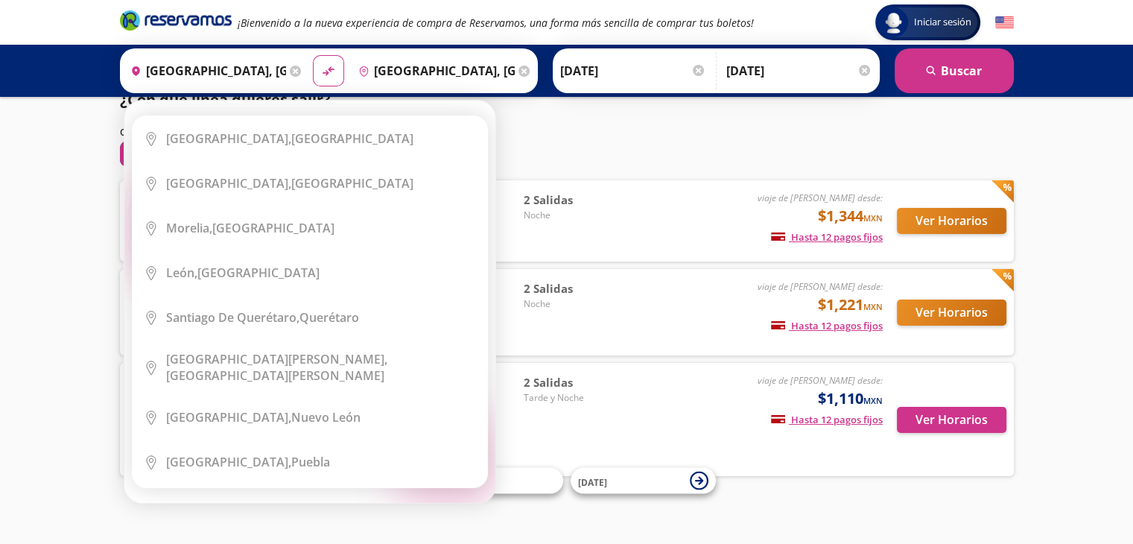
click at [290, 72] on icon at bounding box center [295, 71] width 11 height 11
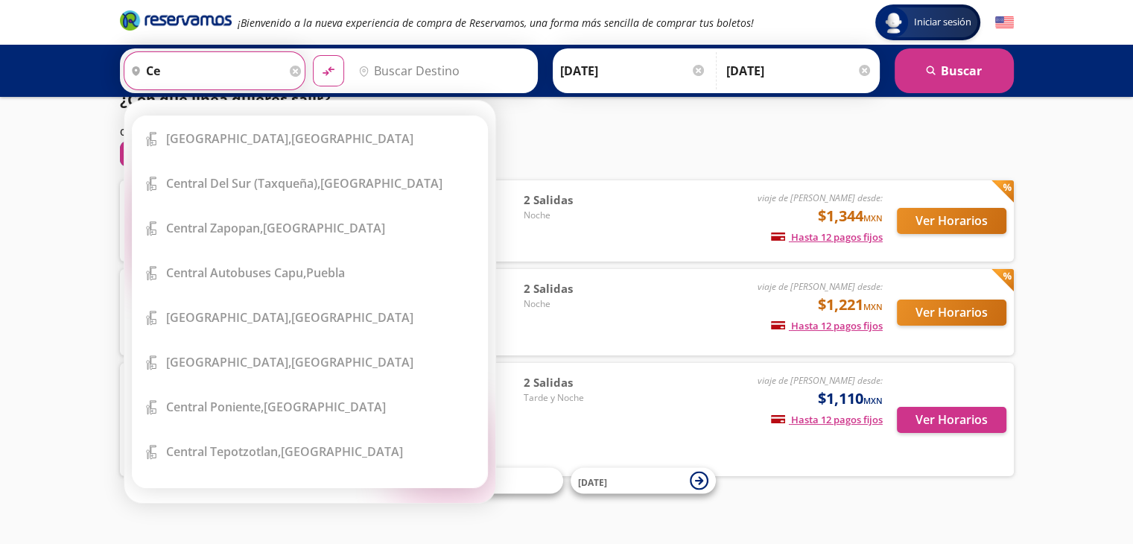
type input "c"
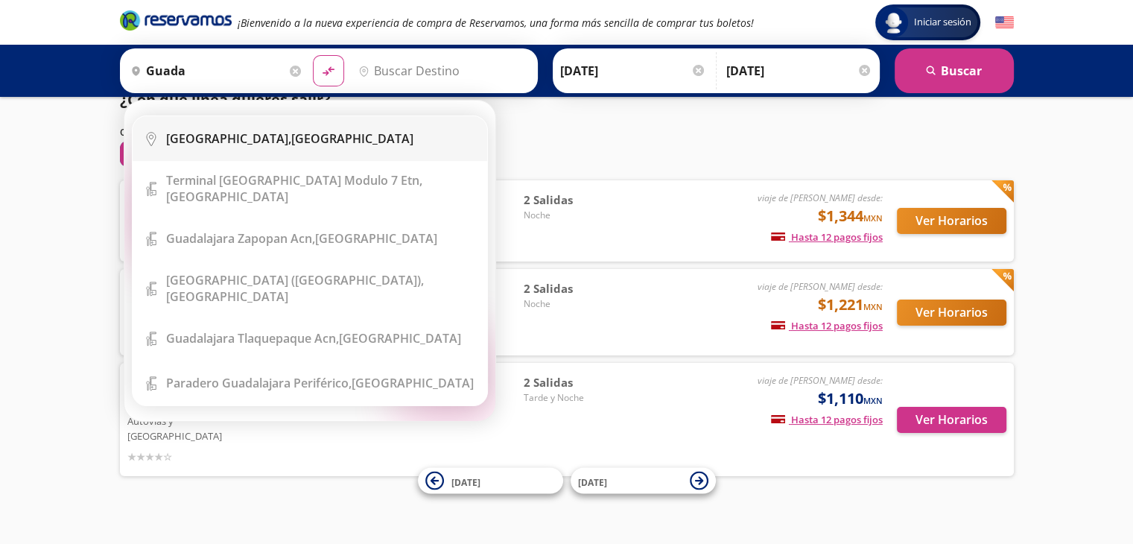
click at [277, 138] on div "[GEOGRAPHIC_DATA], [GEOGRAPHIC_DATA]" at bounding box center [289, 138] width 247 height 16
type input "[GEOGRAPHIC_DATA], [GEOGRAPHIC_DATA]"
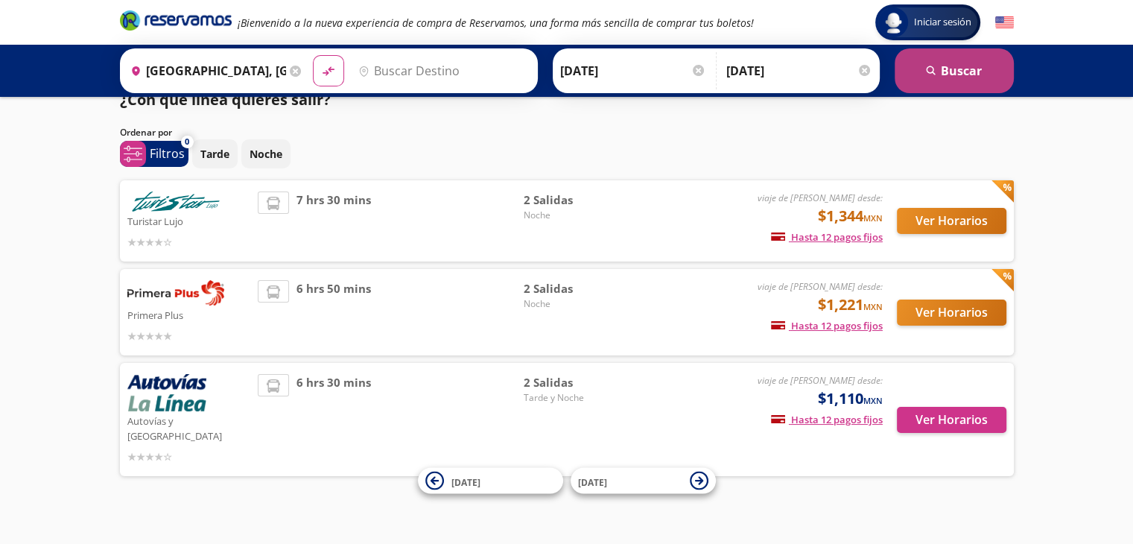
click at [975, 73] on button "search [GEOGRAPHIC_DATA]" at bounding box center [954, 70] width 119 height 45
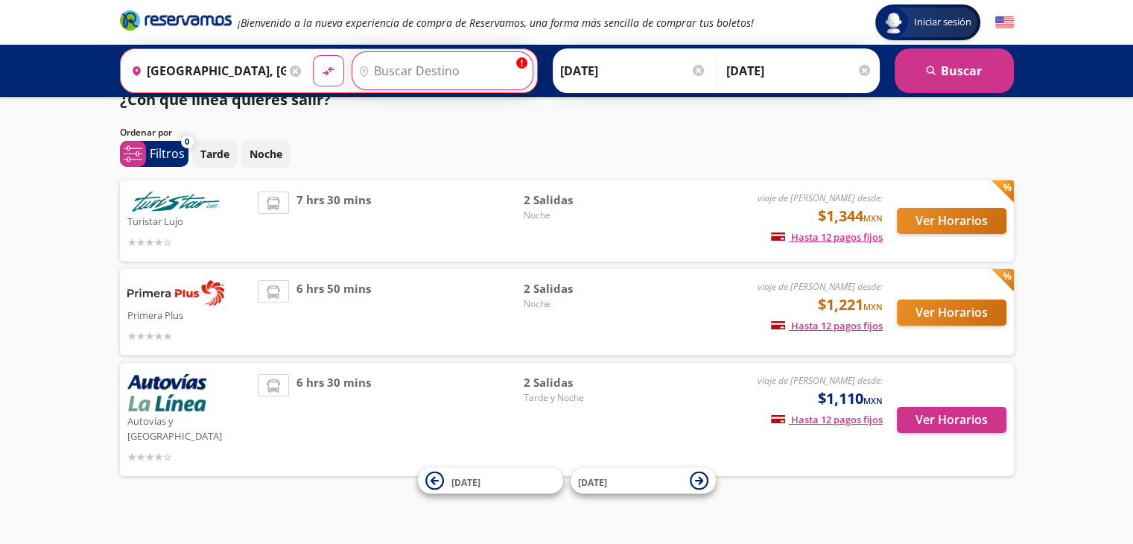
click at [382, 74] on input "Destino" at bounding box center [440, 70] width 177 height 37
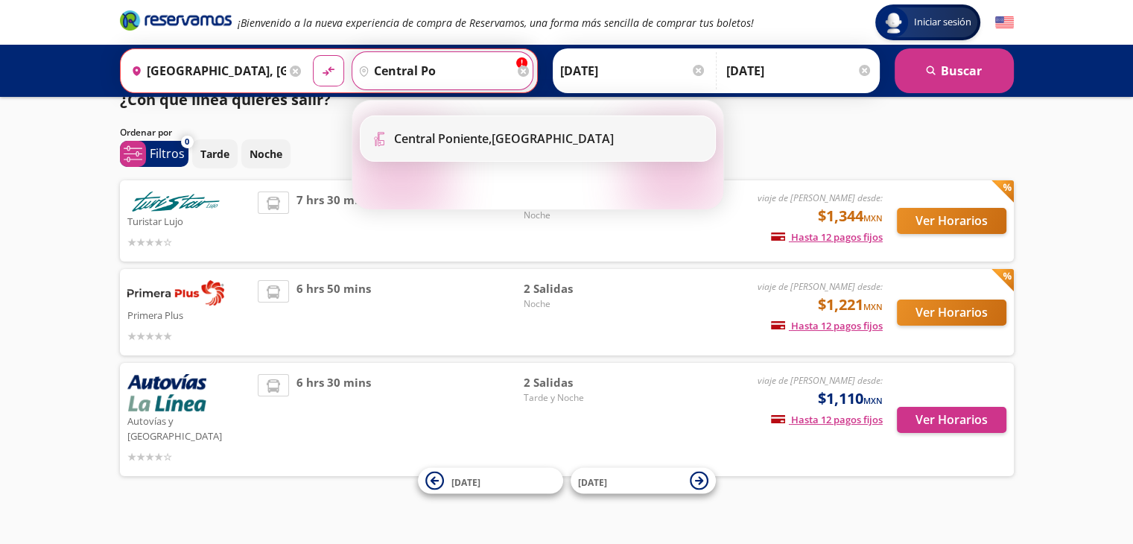
click at [444, 134] on b "Central Poniente," at bounding box center [443, 138] width 98 height 16
type input "[GEOGRAPHIC_DATA], [GEOGRAPHIC_DATA]"
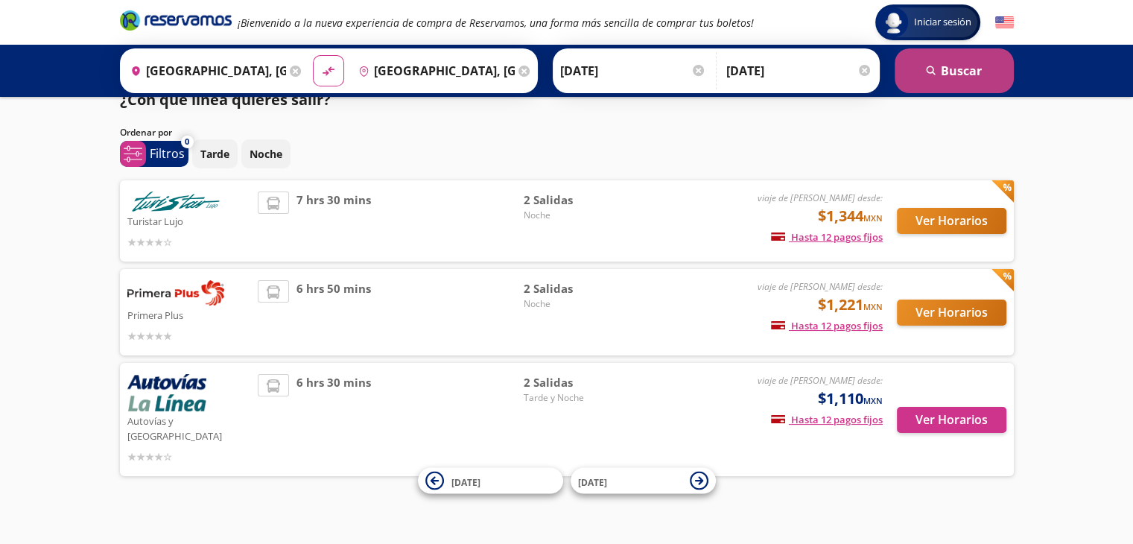
click at [963, 72] on button "search [GEOGRAPHIC_DATA]" at bounding box center [954, 70] width 119 height 45
click at [945, 75] on button "search [GEOGRAPHIC_DATA]" at bounding box center [954, 70] width 119 height 45
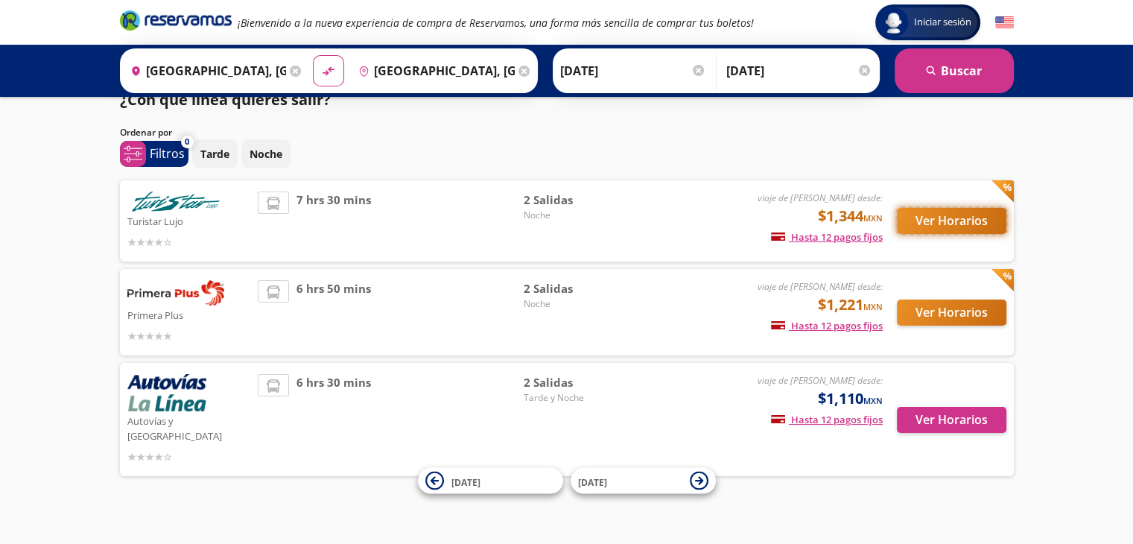
click at [947, 224] on button "Ver Horarios" at bounding box center [952, 221] width 110 height 26
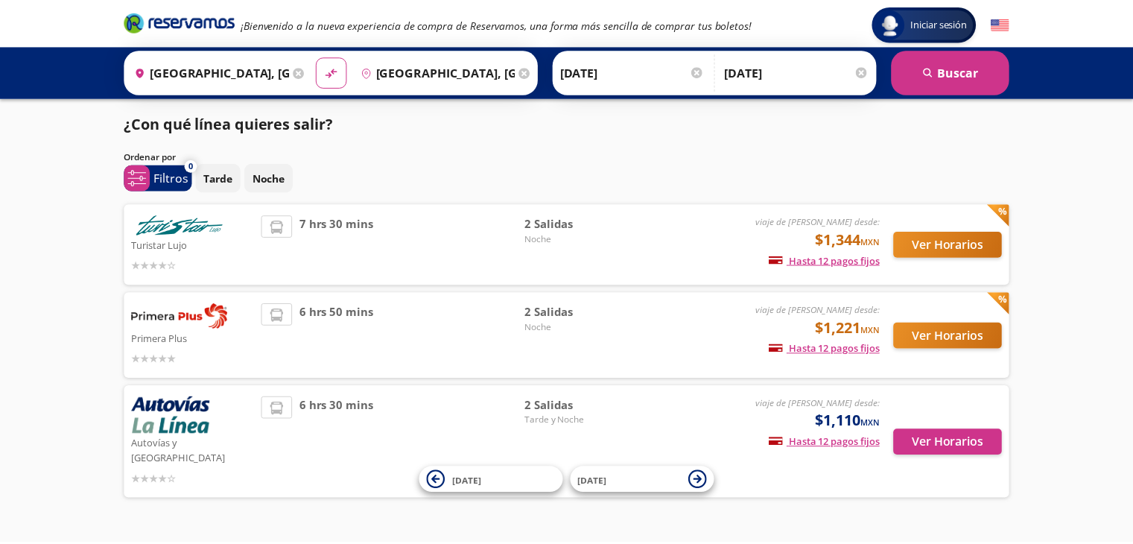
scroll to position [23, 0]
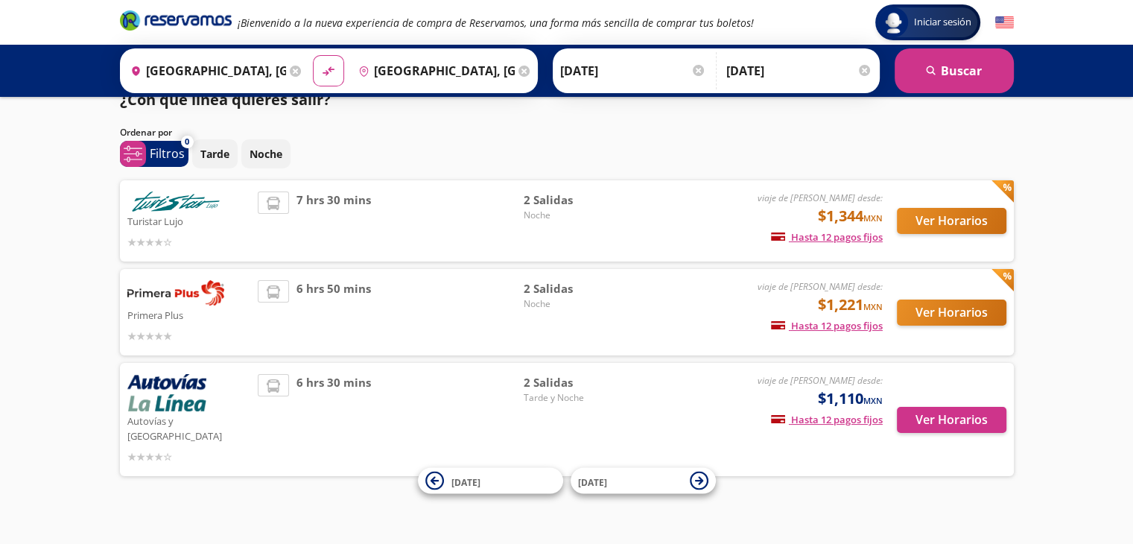
click at [176, 290] on img at bounding box center [175, 292] width 97 height 25
click at [948, 311] on button "Ver Horarios" at bounding box center [952, 313] width 110 height 26
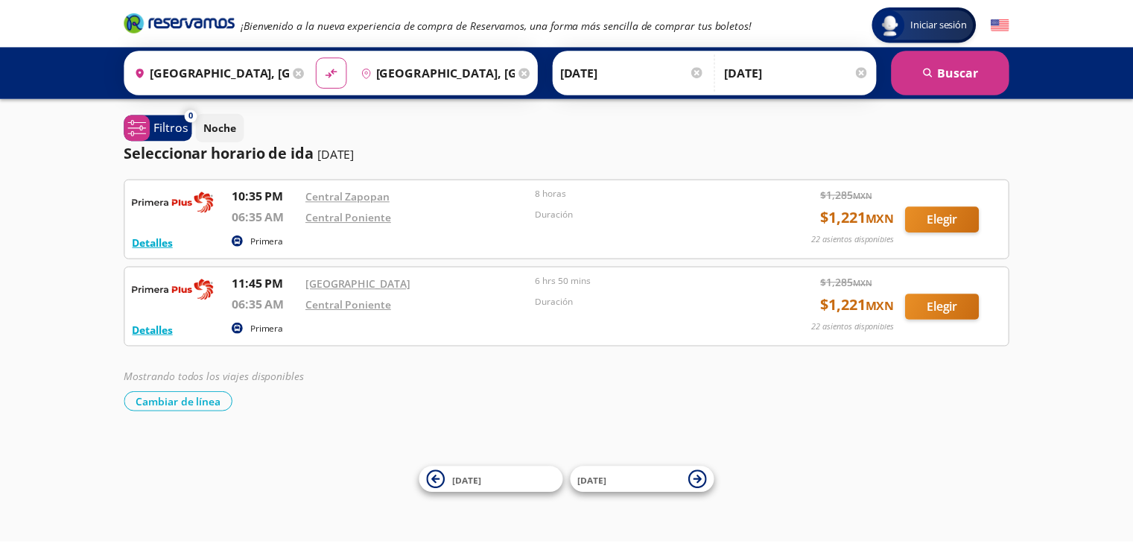
scroll to position [23, 0]
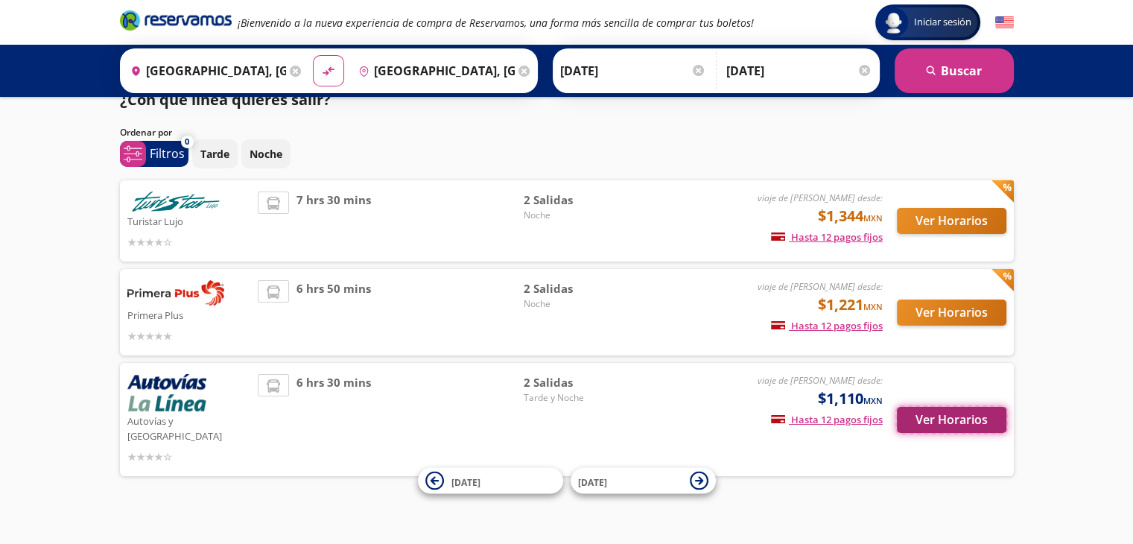
click at [951, 418] on button "Ver Horarios" at bounding box center [952, 420] width 110 height 26
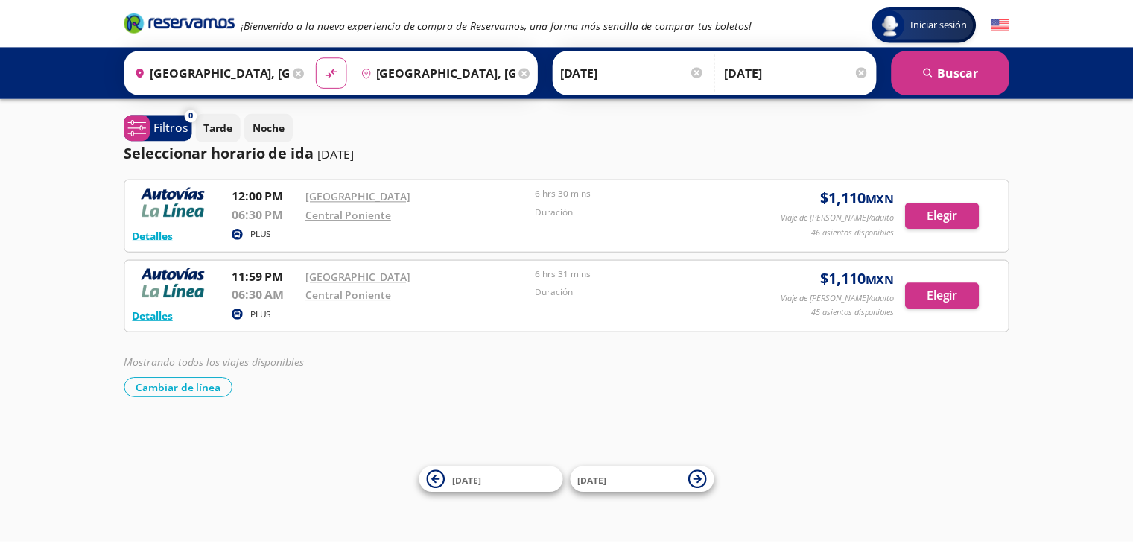
scroll to position [23, 0]
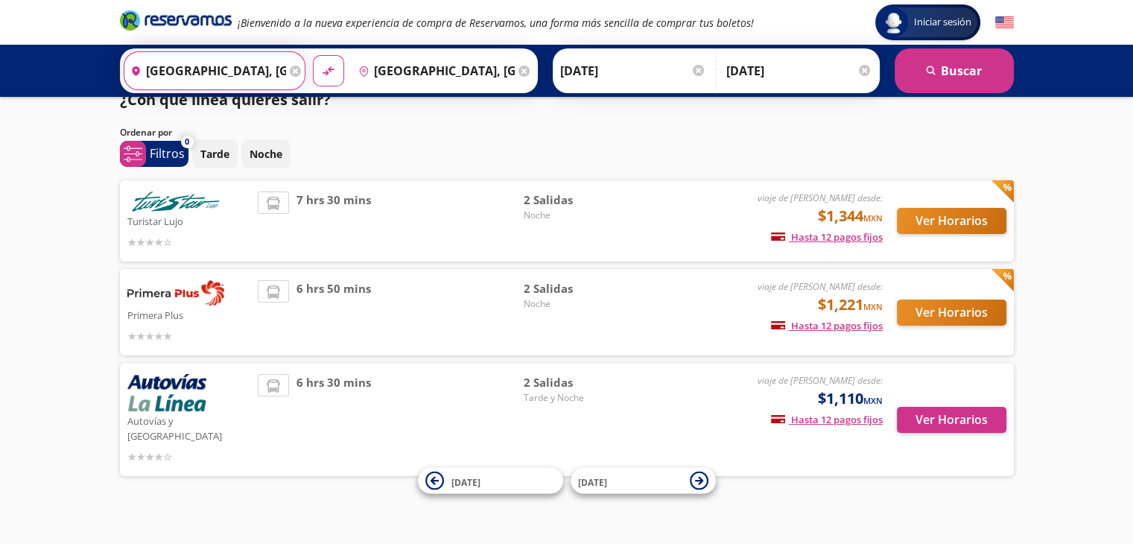
click at [206, 64] on input "[GEOGRAPHIC_DATA], [GEOGRAPHIC_DATA]" at bounding box center [205, 70] width 162 height 37
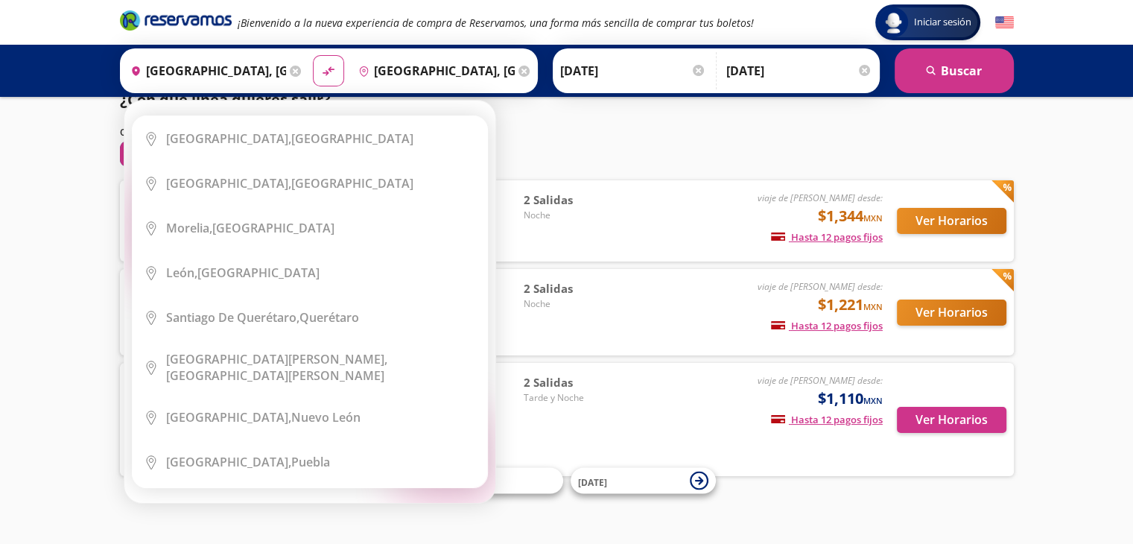
click at [290, 66] on icon at bounding box center [295, 71] width 11 height 11
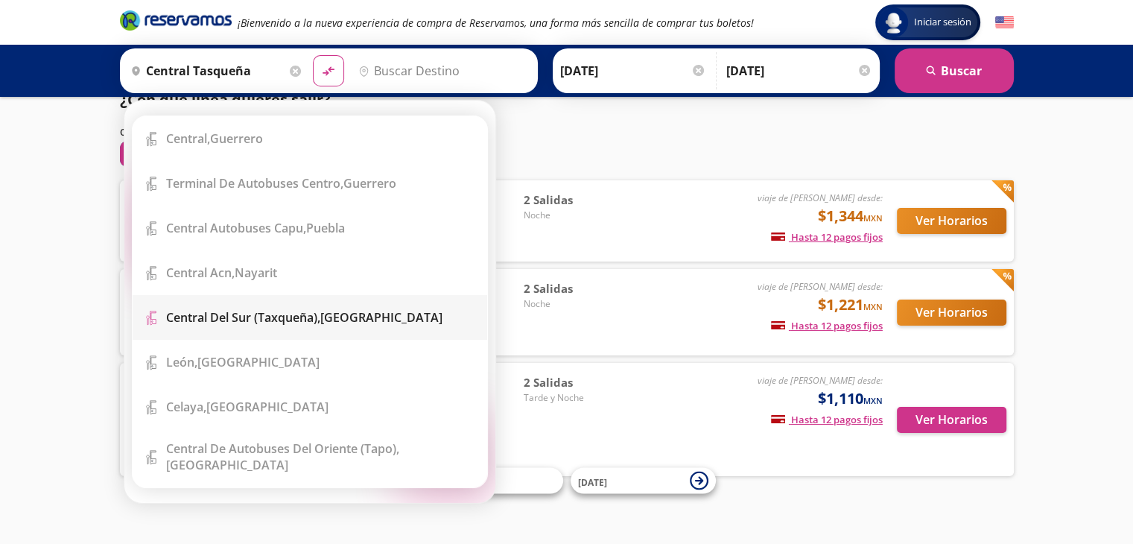
click at [259, 323] on b "Central del Sur (taxqueña)," at bounding box center [243, 317] width 154 height 16
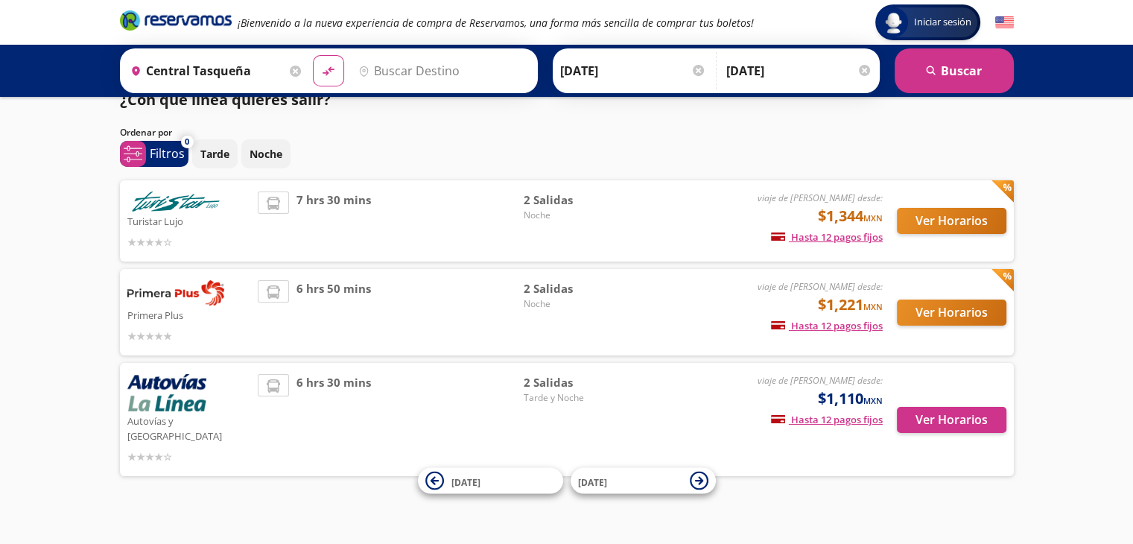
type input "Central del Sur (taxqueña), [GEOGRAPHIC_DATA]"
click at [406, 72] on input "Destino" at bounding box center [440, 70] width 177 height 37
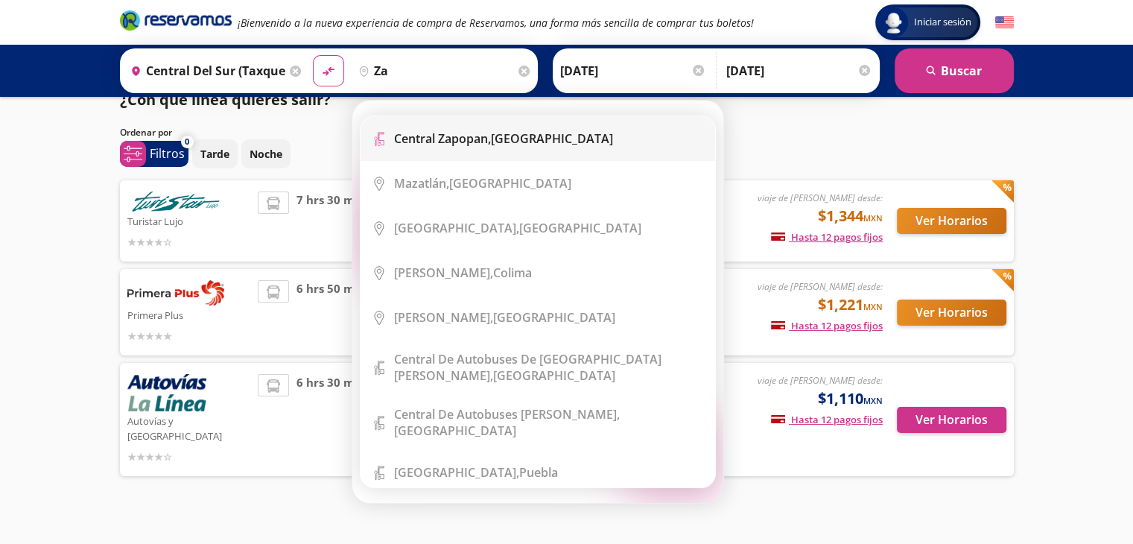
click at [430, 120] on li "Terminal Icon" at bounding box center [538, 138] width 355 height 45
type input "Central Zapopan, [GEOGRAPHIC_DATA]"
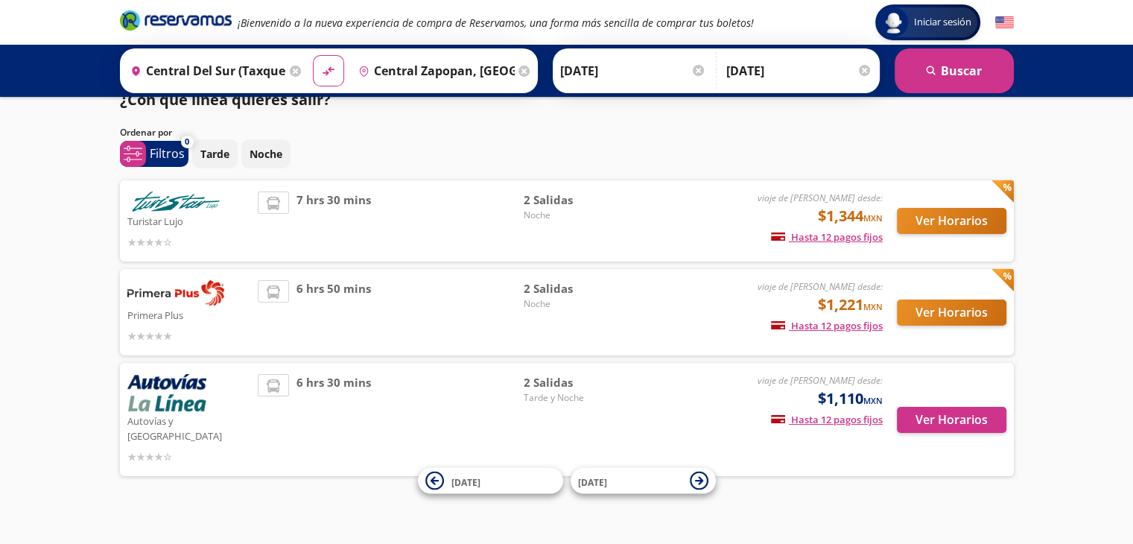
click at [519, 74] on icon at bounding box center [524, 71] width 11 height 11
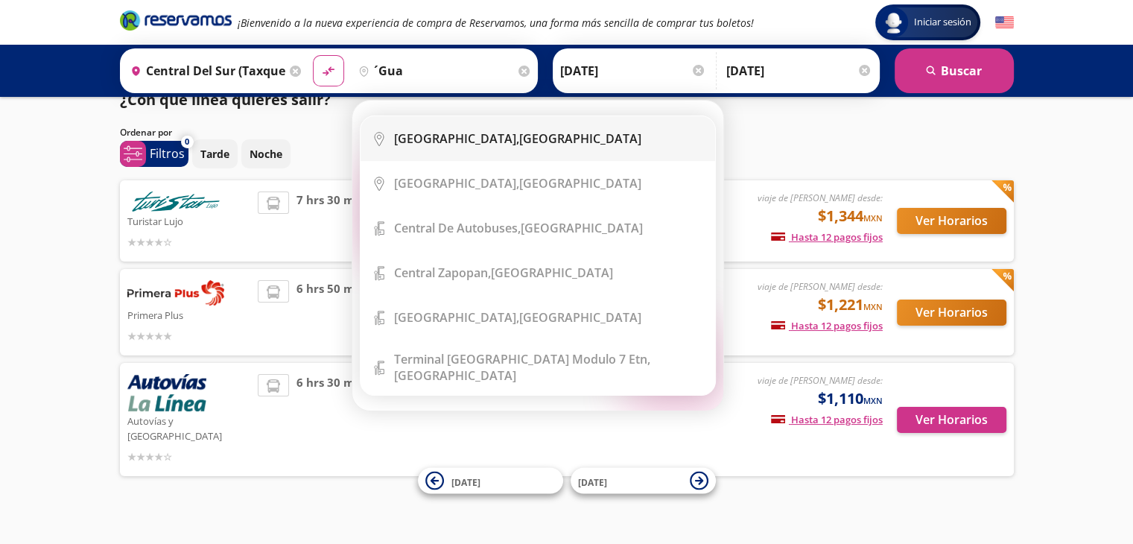
click at [432, 130] on b "[GEOGRAPHIC_DATA]," at bounding box center [456, 138] width 125 height 16
type input "[GEOGRAPHIC_DATA], [GEOGRAPHIC_DATA]"
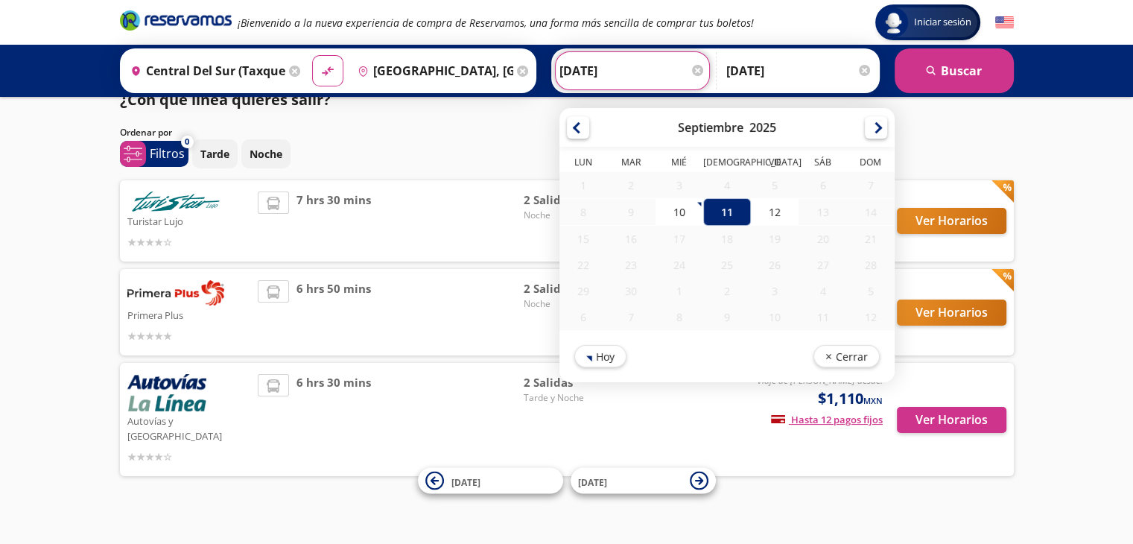
click at [631, 63] on input "[DATE]" at bounding box center [633, 70] width 146 height 37
click at [752, 209] on div "12" at bounding box center [775, 212] width 48 height 28
type input "[DATE]"
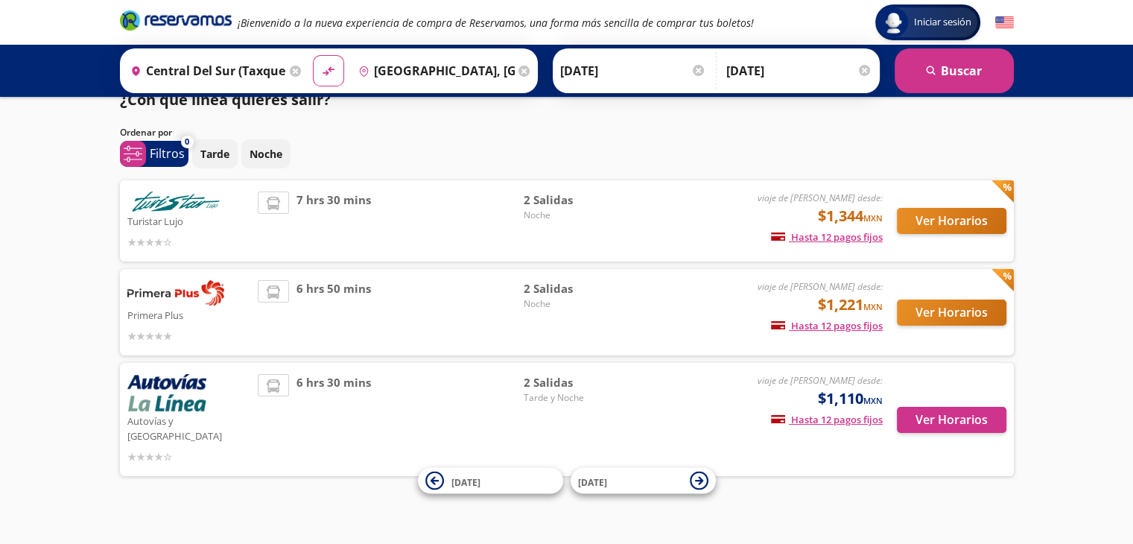
click at [693, 65] on div at bounding box center [698, 70] width 11 height 11
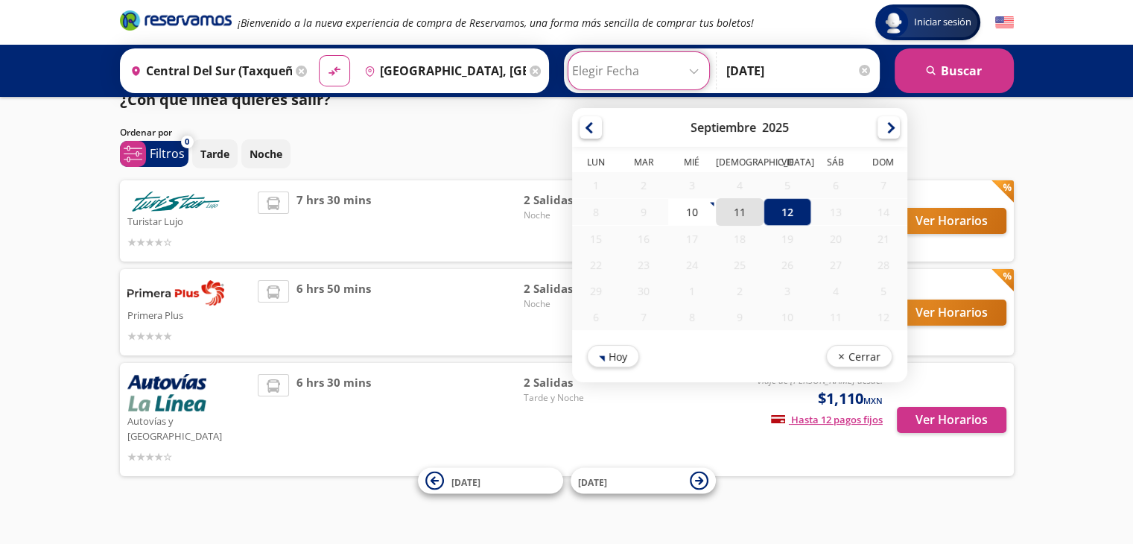
click at [726, 216] on div "11" at bounding box center [739, 212] width 48 height 28
type input "[DATE]"
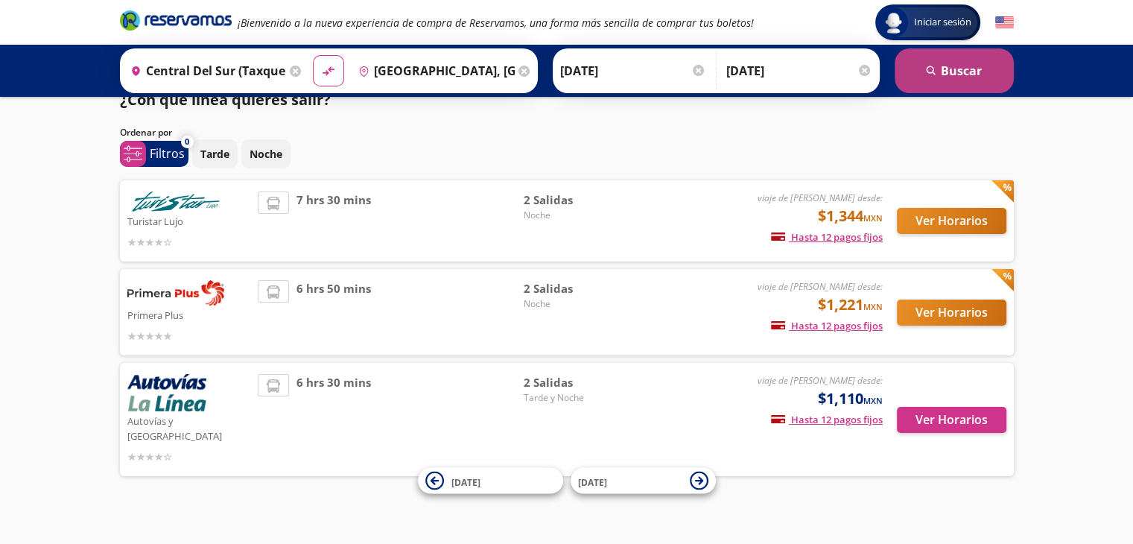
click at [930, 60] on button "search [GEOGRAPHIC_DATA]" at bounding box center [954, 70] width 119 height 45
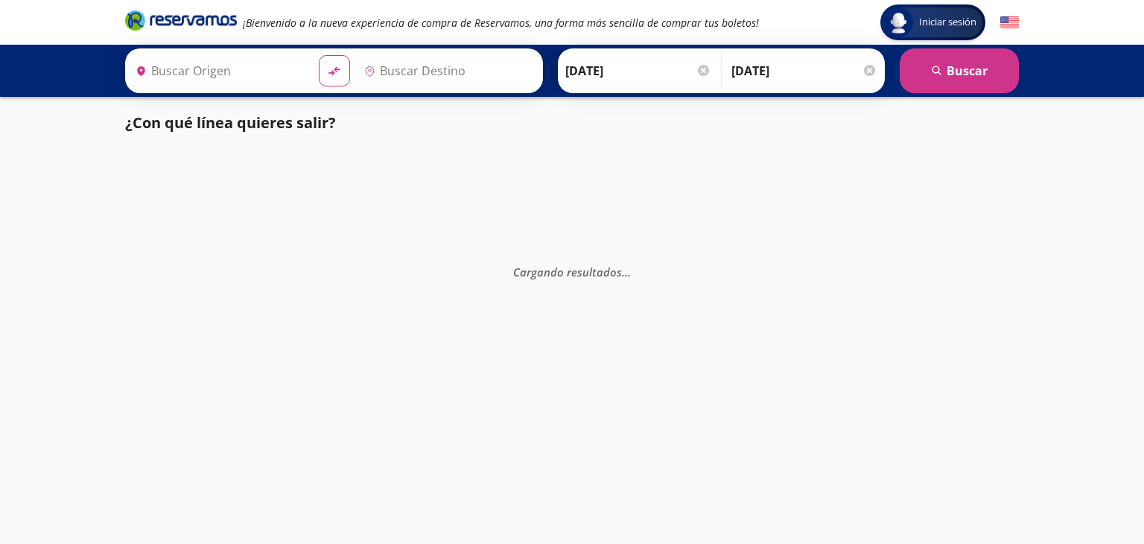
type input "Central del Sur (taxqueña), [GEOGRAPHIC_DATA]"
type input "[GEOGRAPHIC_DATA], [GEOGRAPHIC_DATA]"
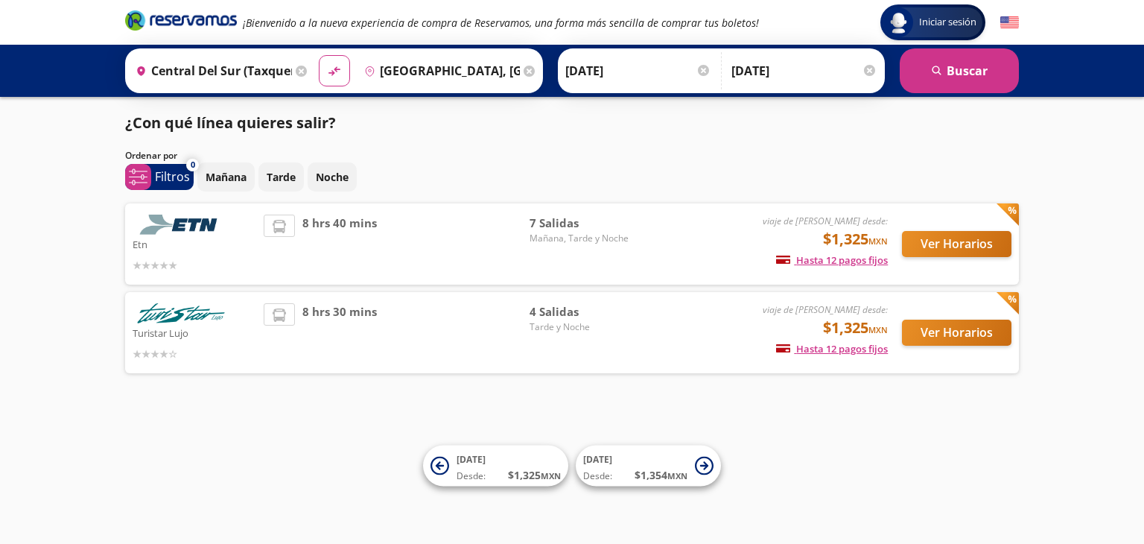
click at [203, 215] on img at bounding box center [181, 225] width 97 height 20
click at [384, 219] on div "8 hrs 40 mins" at bounding box center [397, 244] width 266 height 59
drag, startPoint x: 954, startPoint y: 229, endPoint x: 949, endPoint y: 237, distance: 9.3
click at [949, 237] on div "Ver Horarios" at bounding box center [950, 244] width 124 height 59
click at [949, 237] on button "Ver Horarios" at bounding box center [957, 244] width 110 height 26
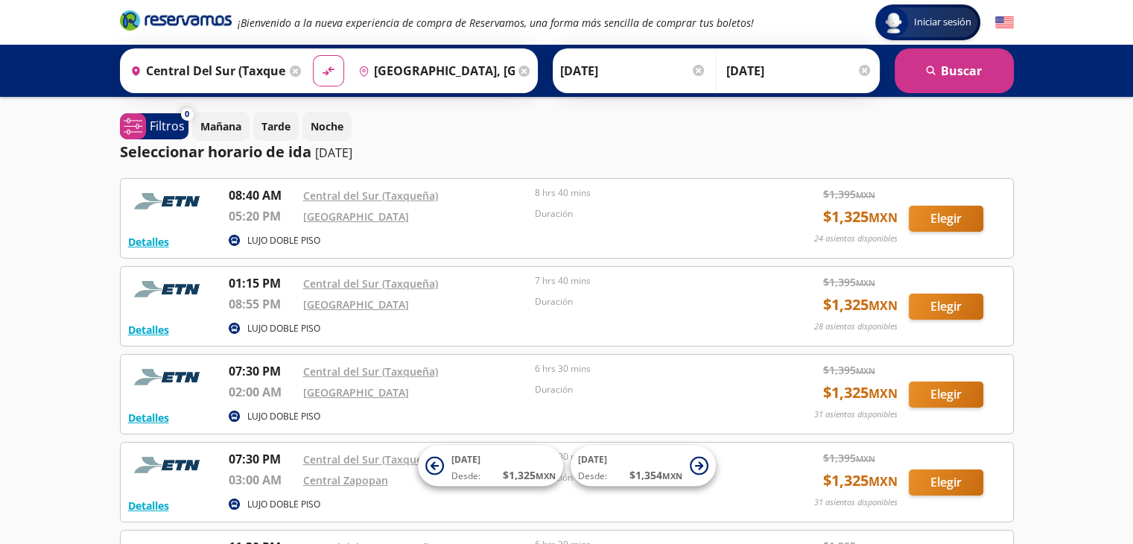
click at [693, 69] on div at bounding box center [698, 70] width 11 height 11
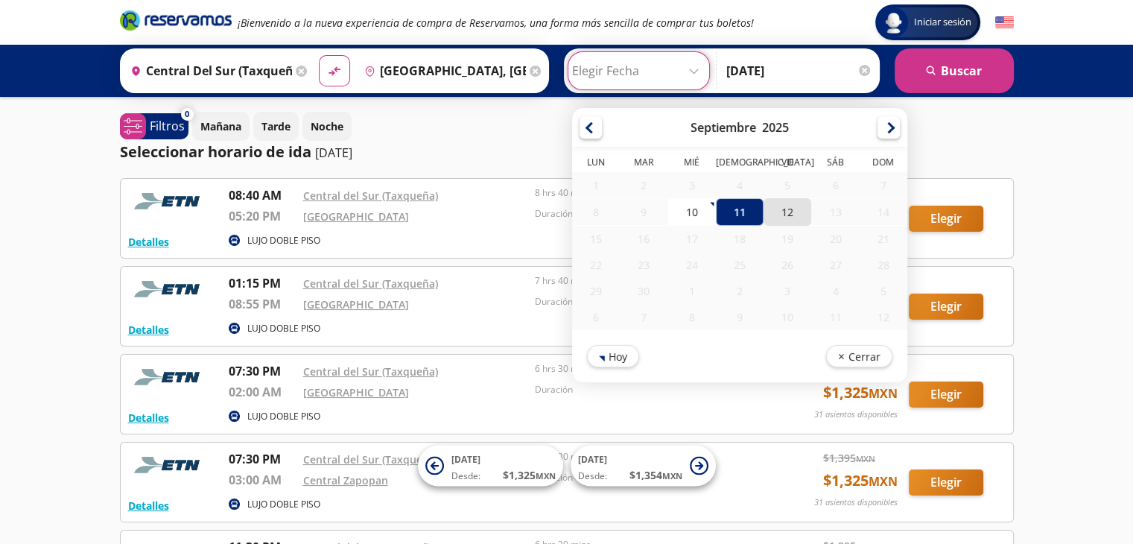
click at [764, 209] on div "12" at bounding box center [788, 212] width 48 height 28
type input "[DATE]"
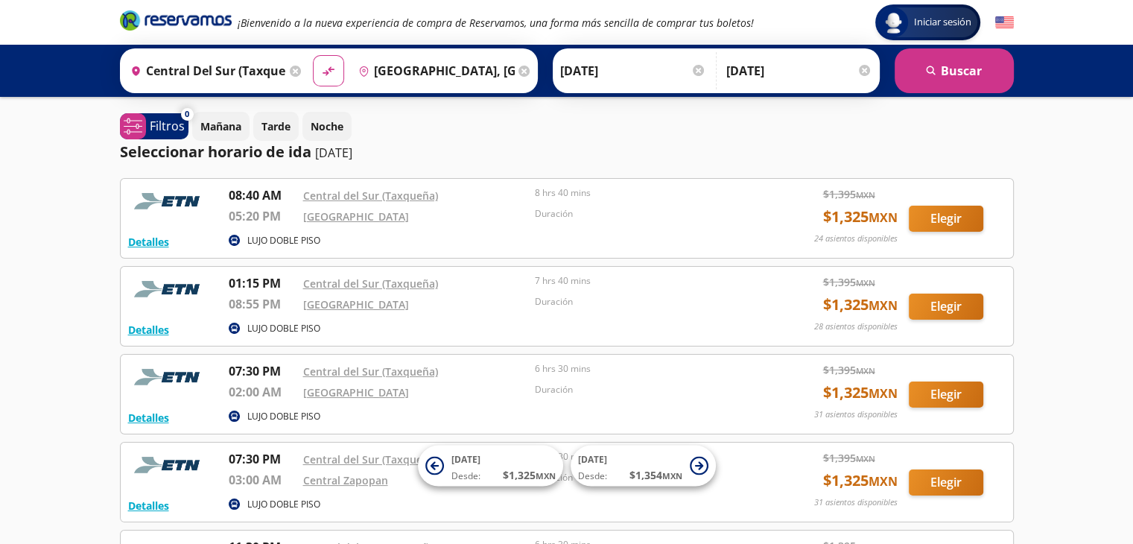
click at [863, 67] on div at bounding box center [864, 70] width 11 height 11
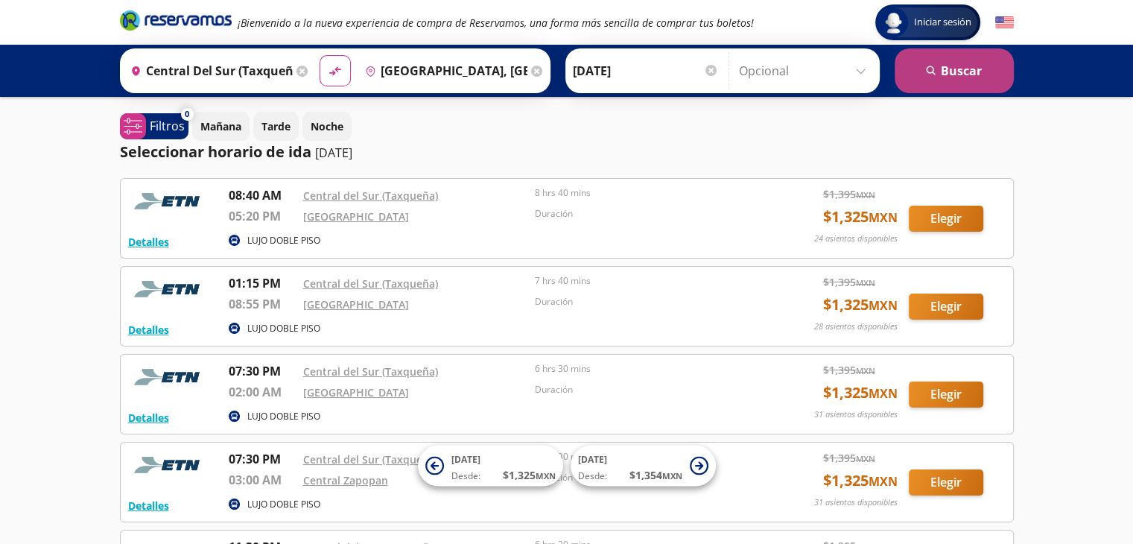
click at [930, 63] on button "search [GEOGRAPHIC_DATA]" at bounding box center [954, 70] width 119 height 45
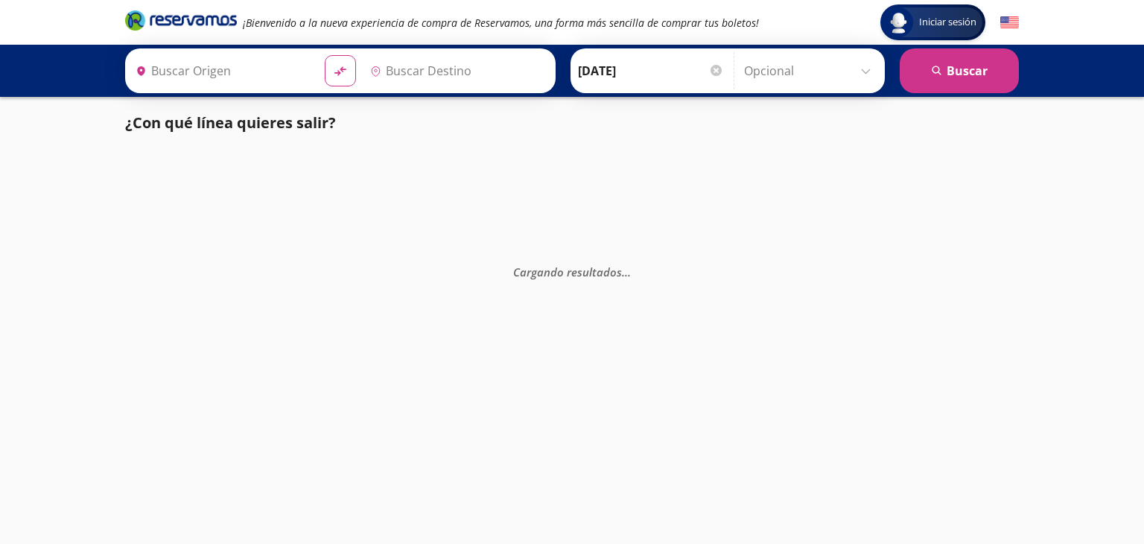
type input "[GEOGRAPHIC_DATA], [GEOGRAPHIC_DATA]"
type input "Central del Sur (taxqueña), [GEOGRAPHIC_DATA]"
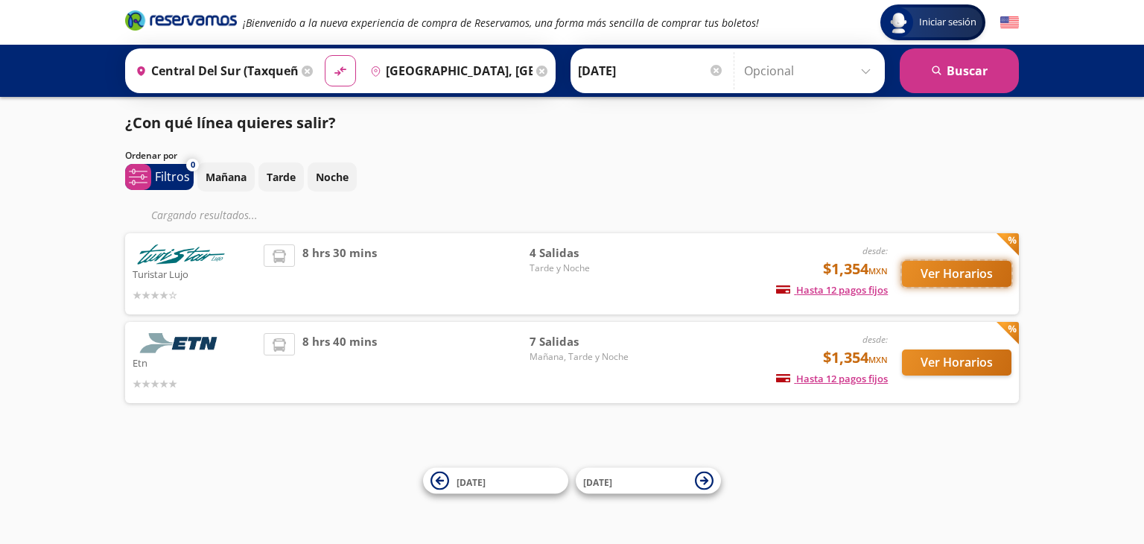
click at [934, 261] on button "Ver Horarios" at bounding box center [957, 274] width 110 height 26
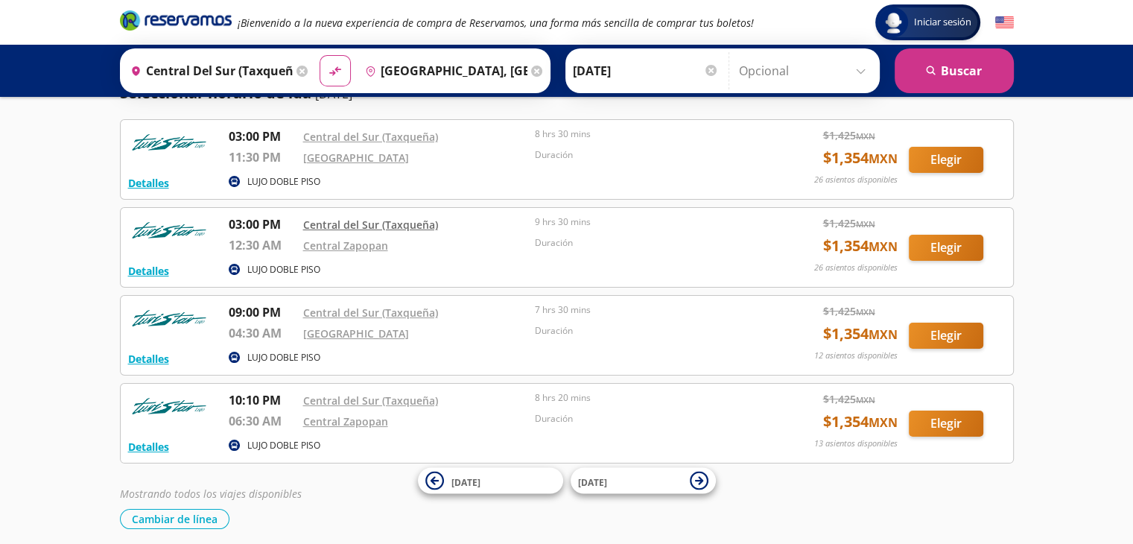
scroll to position [60, 0]
click at [368, 252] on div "Central Zapopan" at bounding box center [415, 244] width 225 height 18
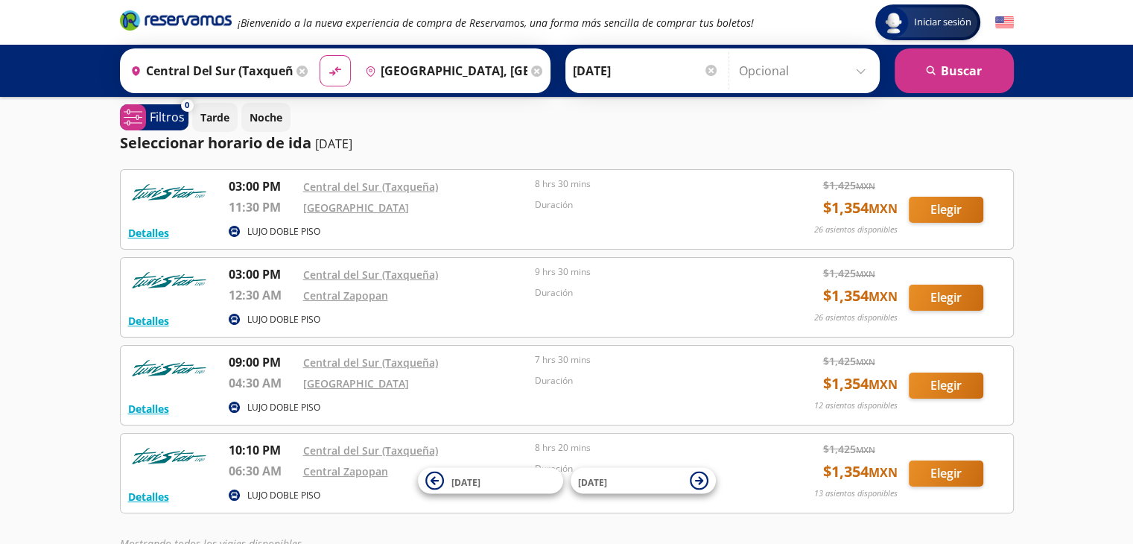
scroll to position [0, 0]
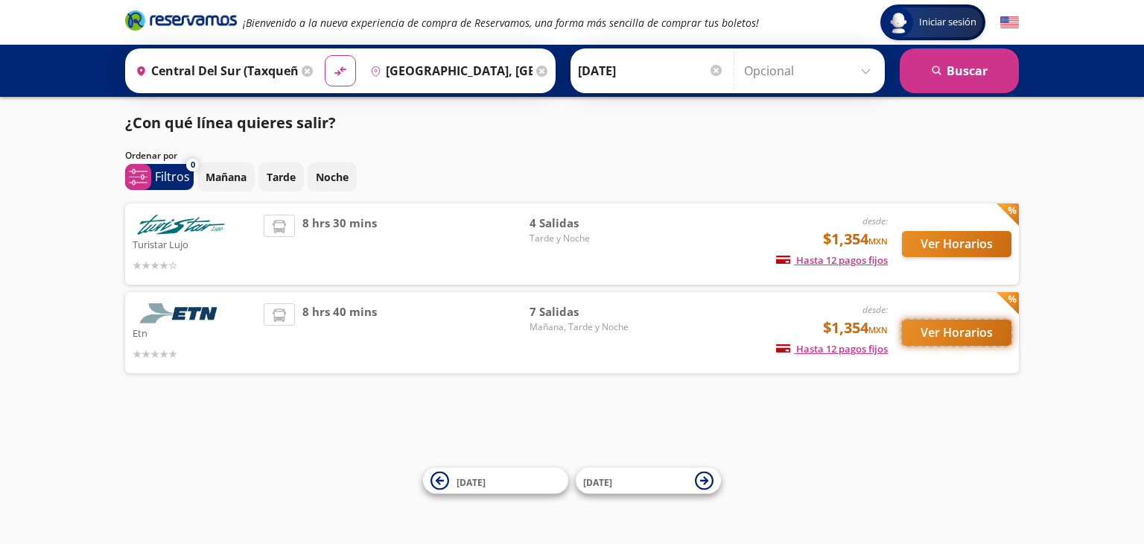
click at [945, 332] on button "Ver Horarios" at bounding box center [957, 333] width 110 height 26
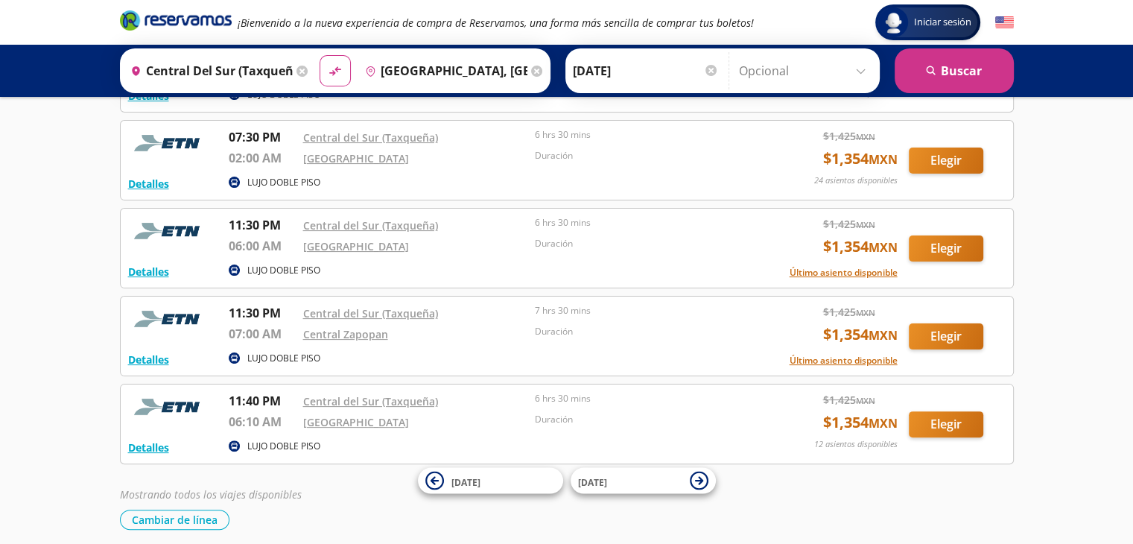
scroll to position [323, 0]
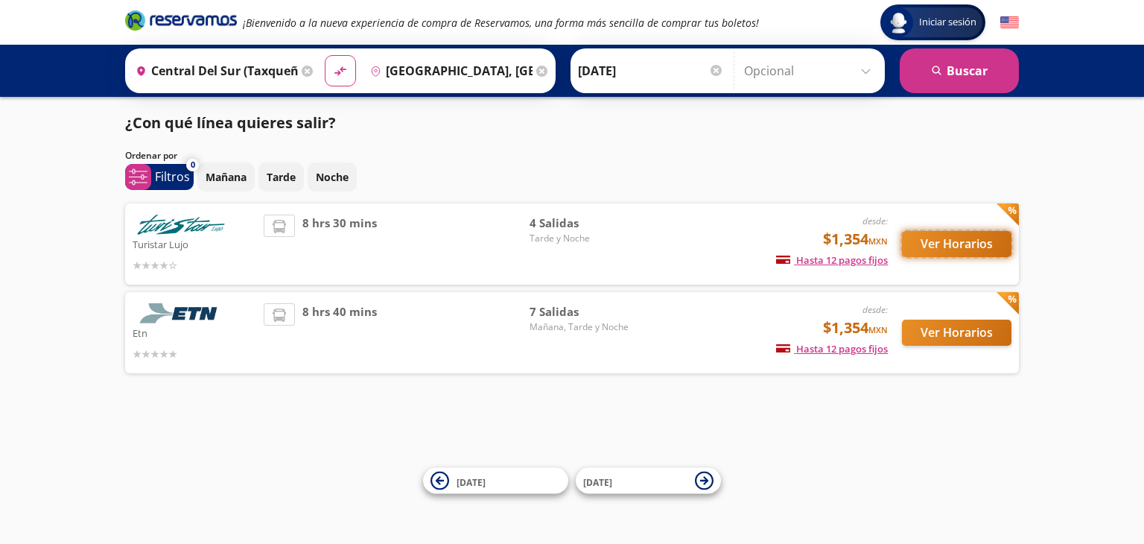
click at [927, 245] on button "Ver Horarios" at bounding box center [957, 244] width 110 height 26
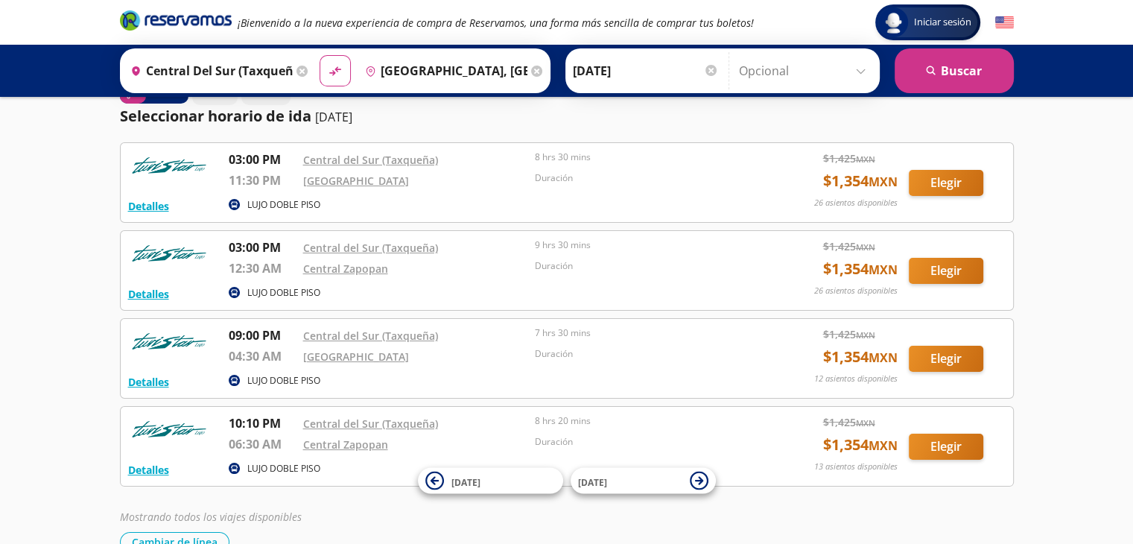
scroll to position [36, 0]
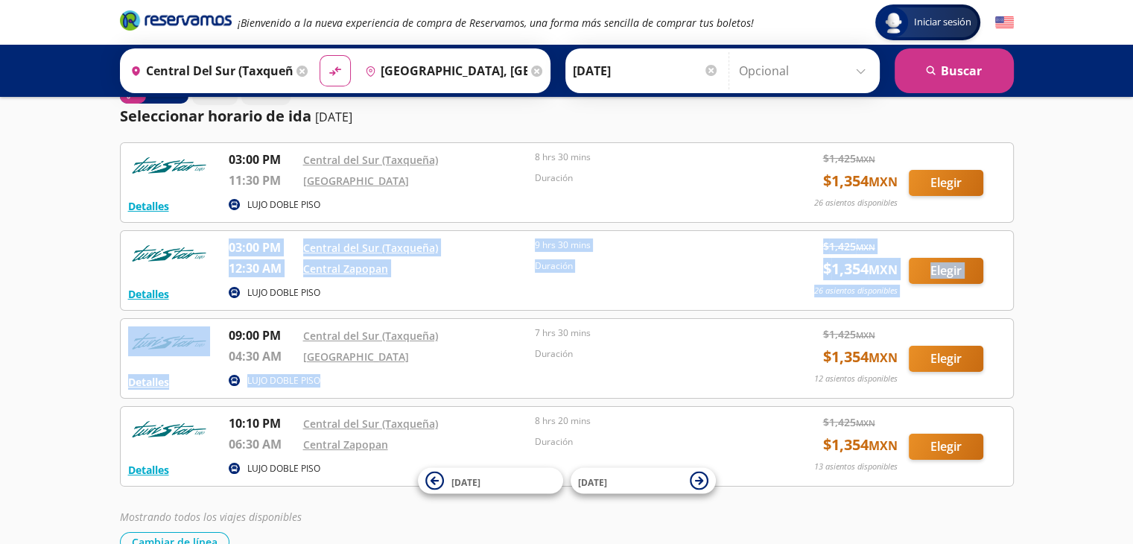
drag, startPoint x: 593, startPoint y: 371, endPoint x: 460, endPoint y: 310, distance: 146.7
click at [460, 310] on div "Detalles LUJO DOBLE PISO 03:00 PM [GEOGRAPHIC_DATA] (Taxqueña) 11:30 PM Central…" at bounding box center [567, 314] width 894 height 344
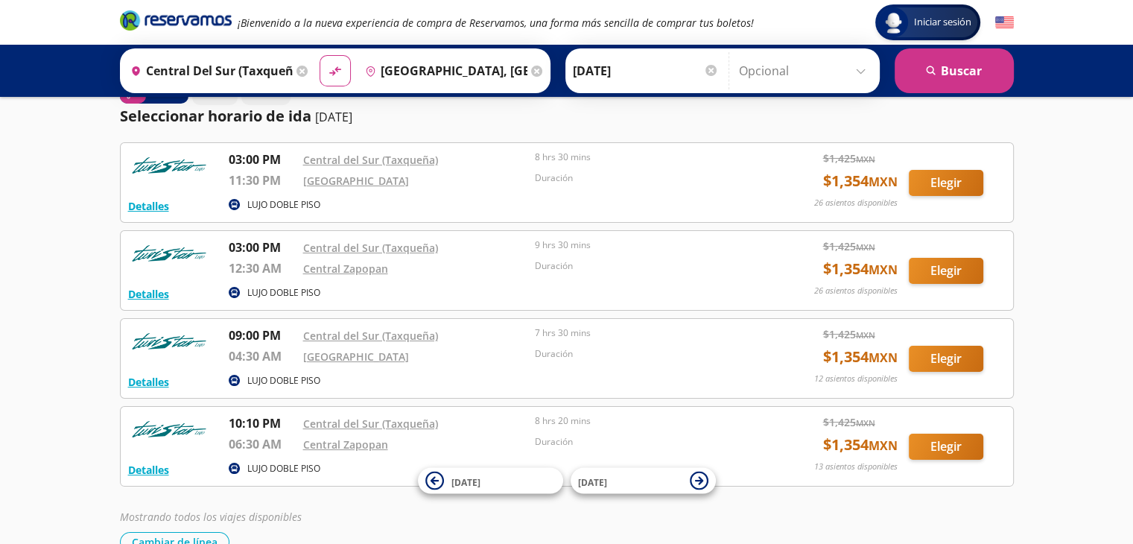
click at [82, 191] on div "Iniciar sesión Iniciar sesión ¡Bienvenido a la nueva experiencia de compra de R…" at bounding box center [566, 295] width 1133 height 662
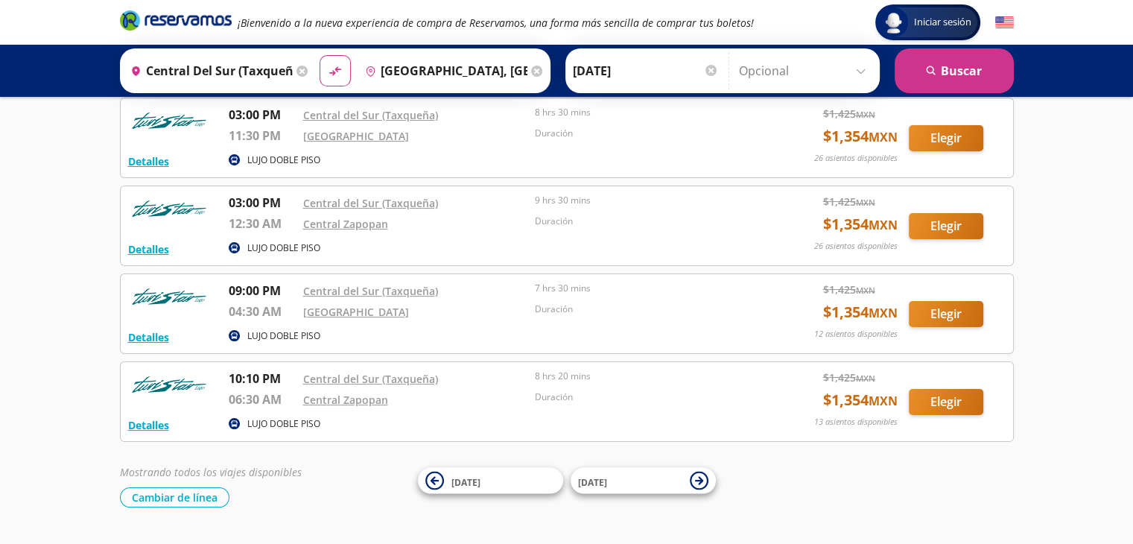
scroll to position [85, 0]
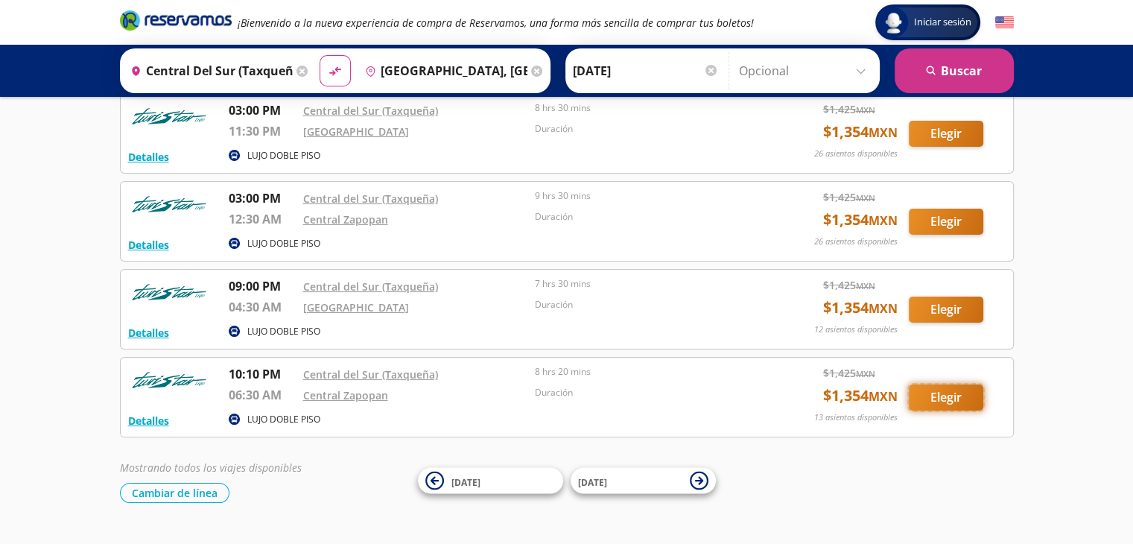
click at [943, 395] on button "Elegir" at bounding box center [946, 397] width 75 height 26
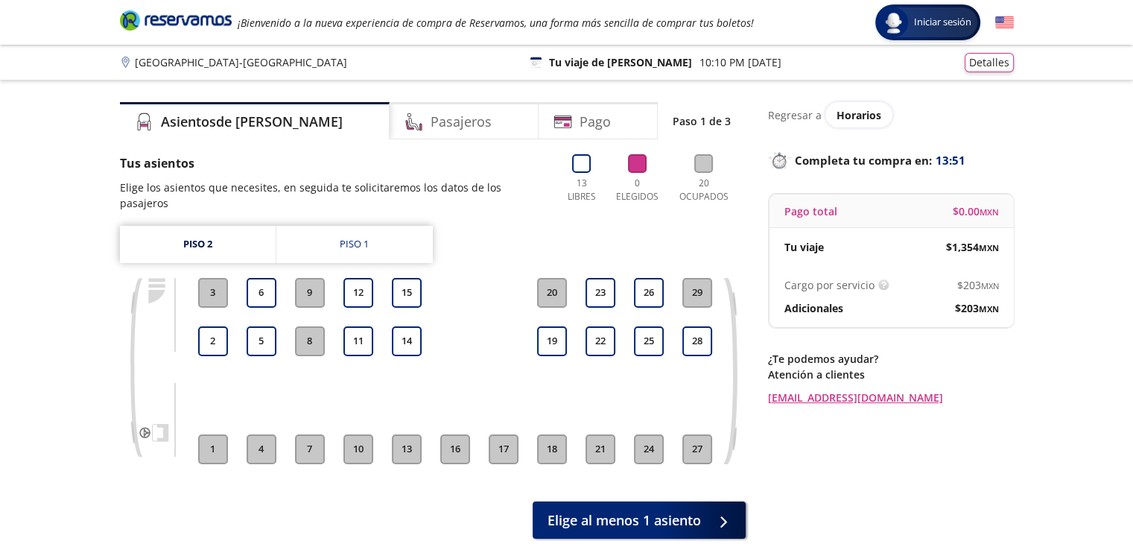
click at [692, 195] on div "Tus asientos Elige los asientos que necesites, en seguida te solicitaremos los …" at bounding box center [433, 346] width 626 height 384
click at [431, 116] on h4 "Pasajeros" at bounding box center [461, 122] width 61 height 20
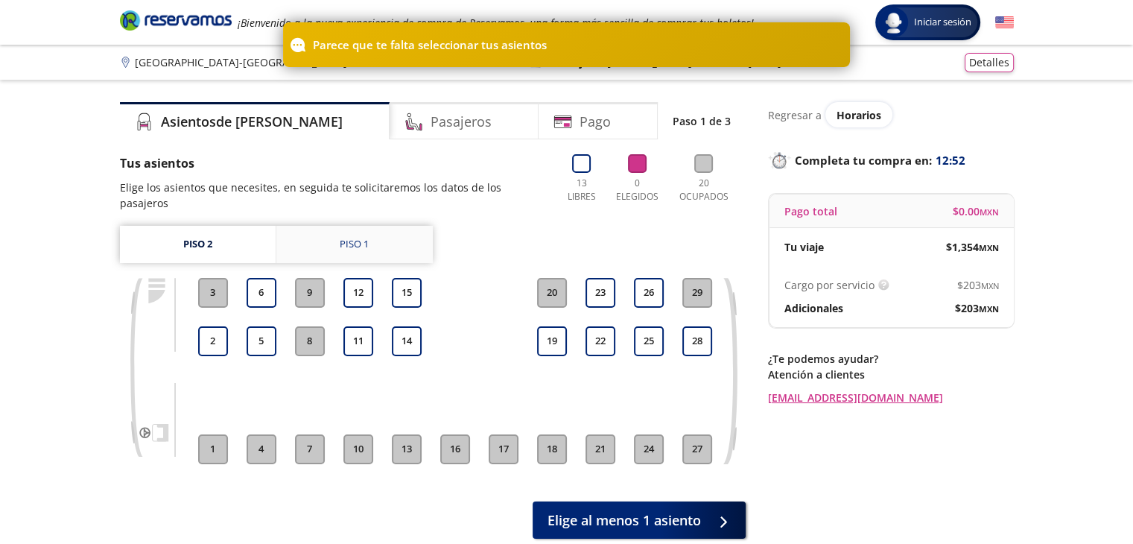
click at [336, 226] on link "Piso 1" at bounding box center [354, 244] width 156 height 37
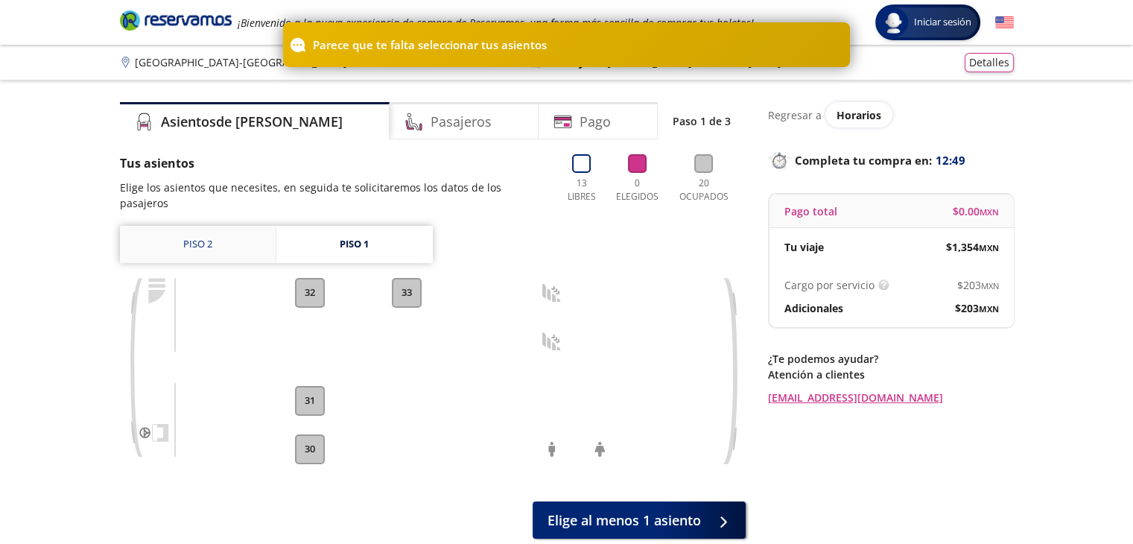
click at [235, 226] on link "Piso 2" at bounding box center [198, 244] width 156 height 37
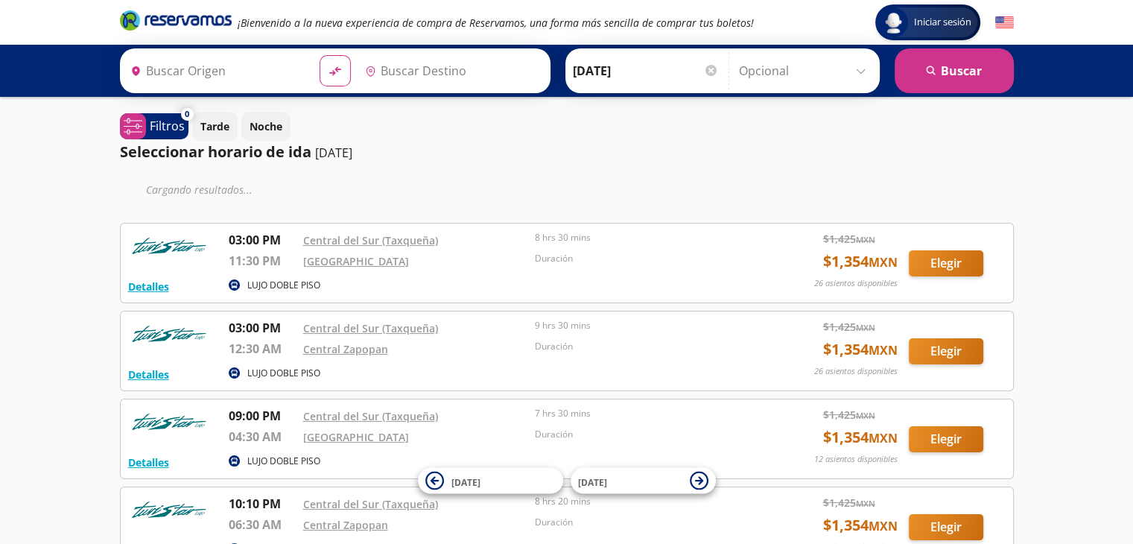
type input "Central del Sur (taxqueña), [GEOGRAPHIC_DATA]"
type input "[GEOGRAPHIC_DATA], [GEOGRAPHIC_DATA]"
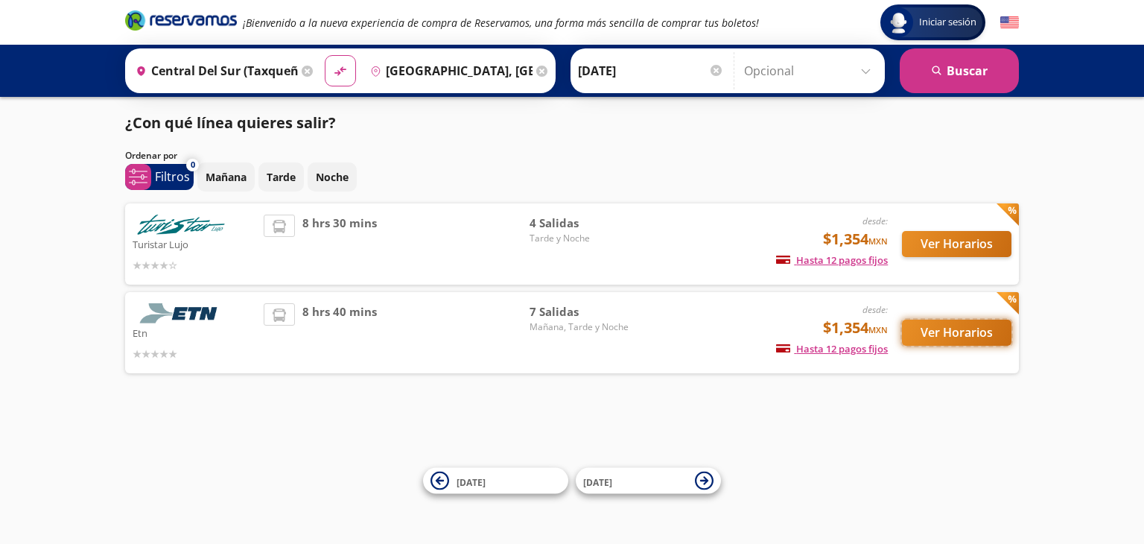
click at [959, 332] on button "Ver Horarios" at bounding box center [957, 333] width 110 height 26
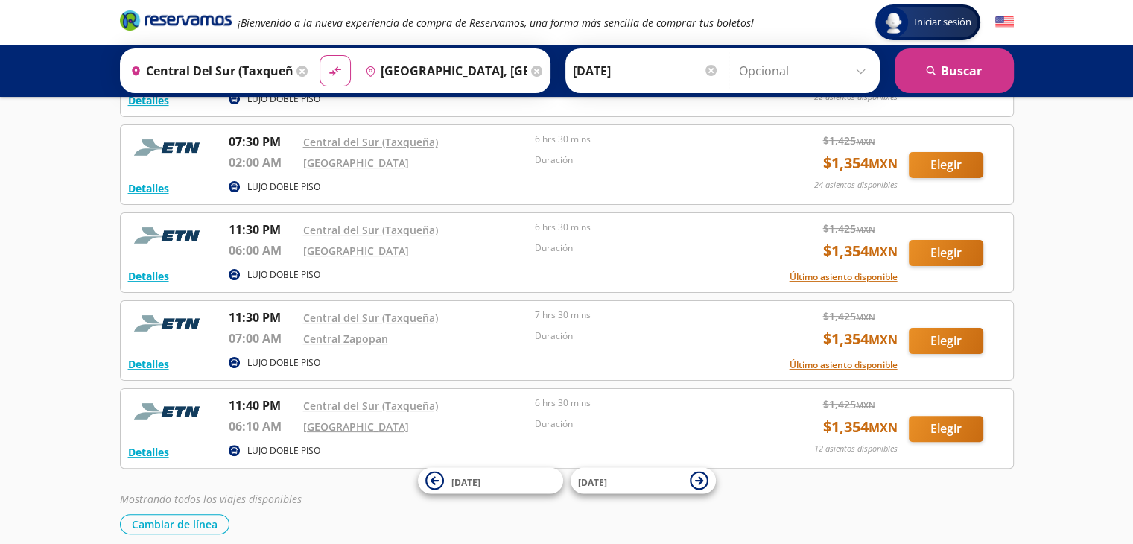
scroll to position [318, 0]
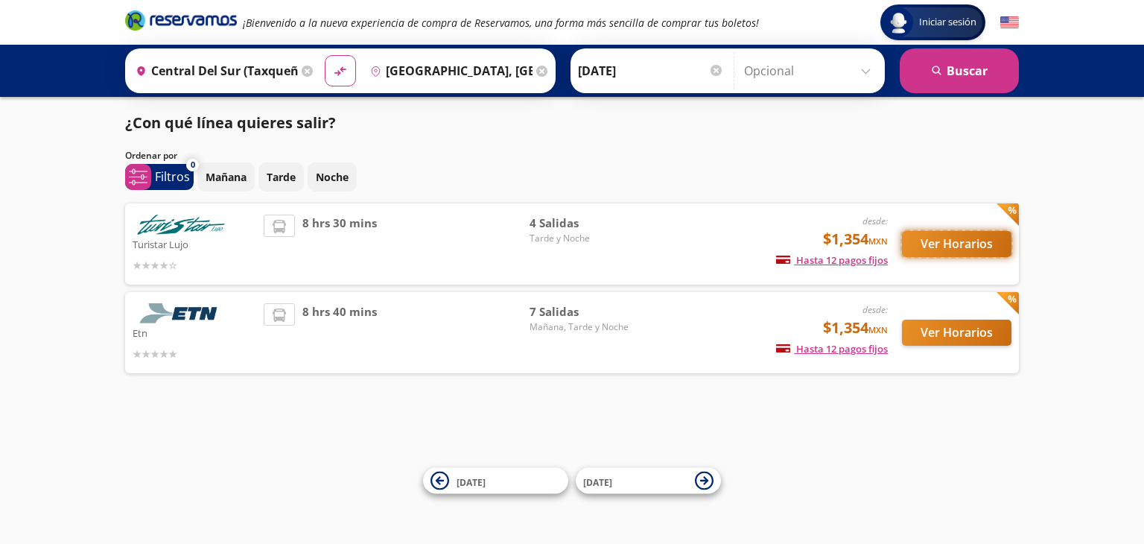
click at [939, 237] on button "Ver Horarios" at bounding box center [957, 244] width 110 height 26
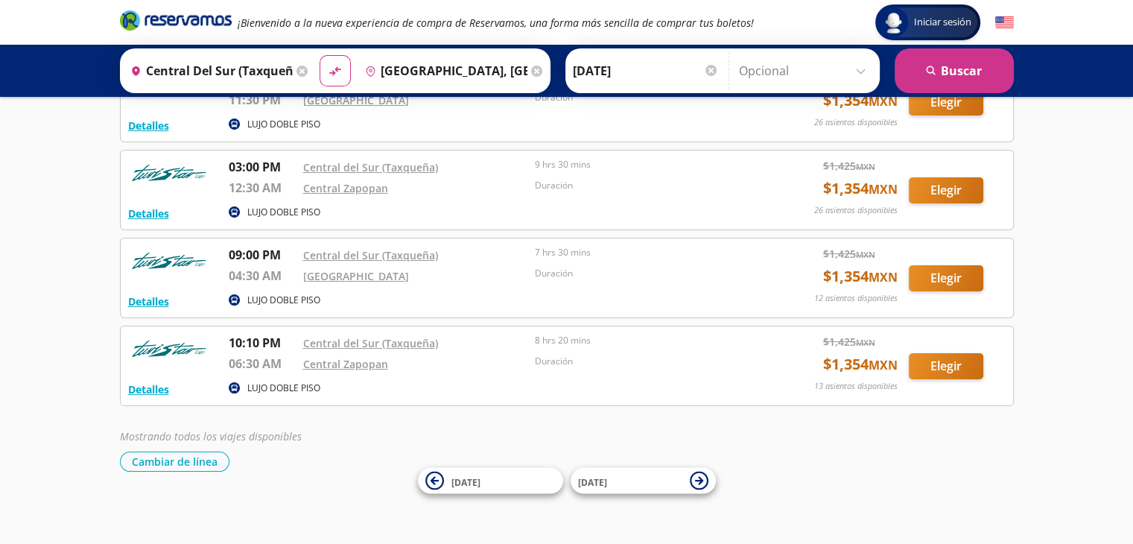
scroll to position [116, 0]
click at [951, 362] on button "Elegir" at bounding box center [946, 366] width 75 height 26
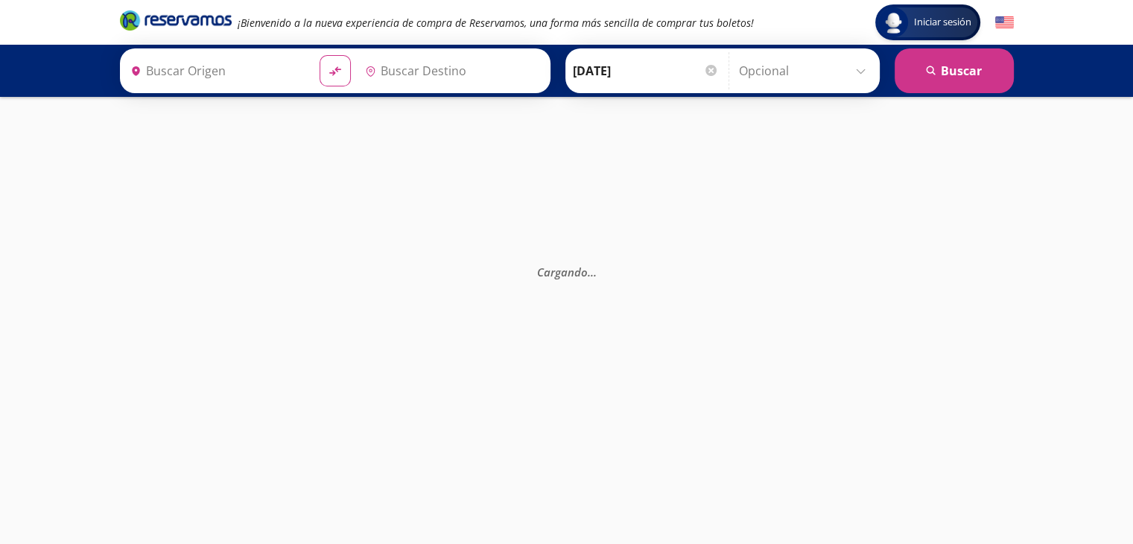
type input "[GEOGRAPHIC_DATA], [GEOGRAPHIC_DATA]"
type input "Central del Sur (taxqueña), [GEOGRAPHIC_DATA]"
